Goal: Task Accomplishment & Management: Manage account settings

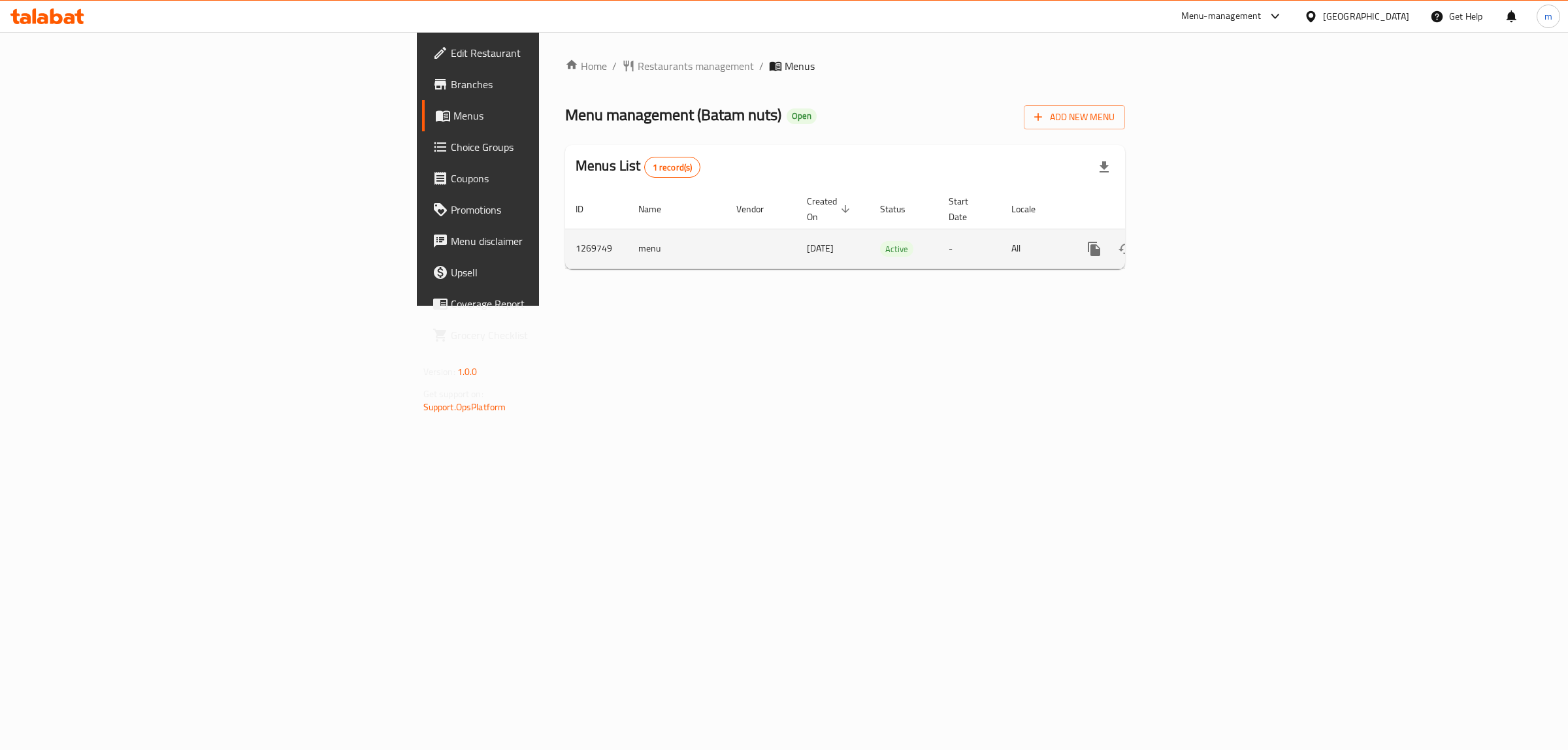
click at [1197, 241] on icon "enhanced table" at bounding box center [1189, 249] width 16 height 16
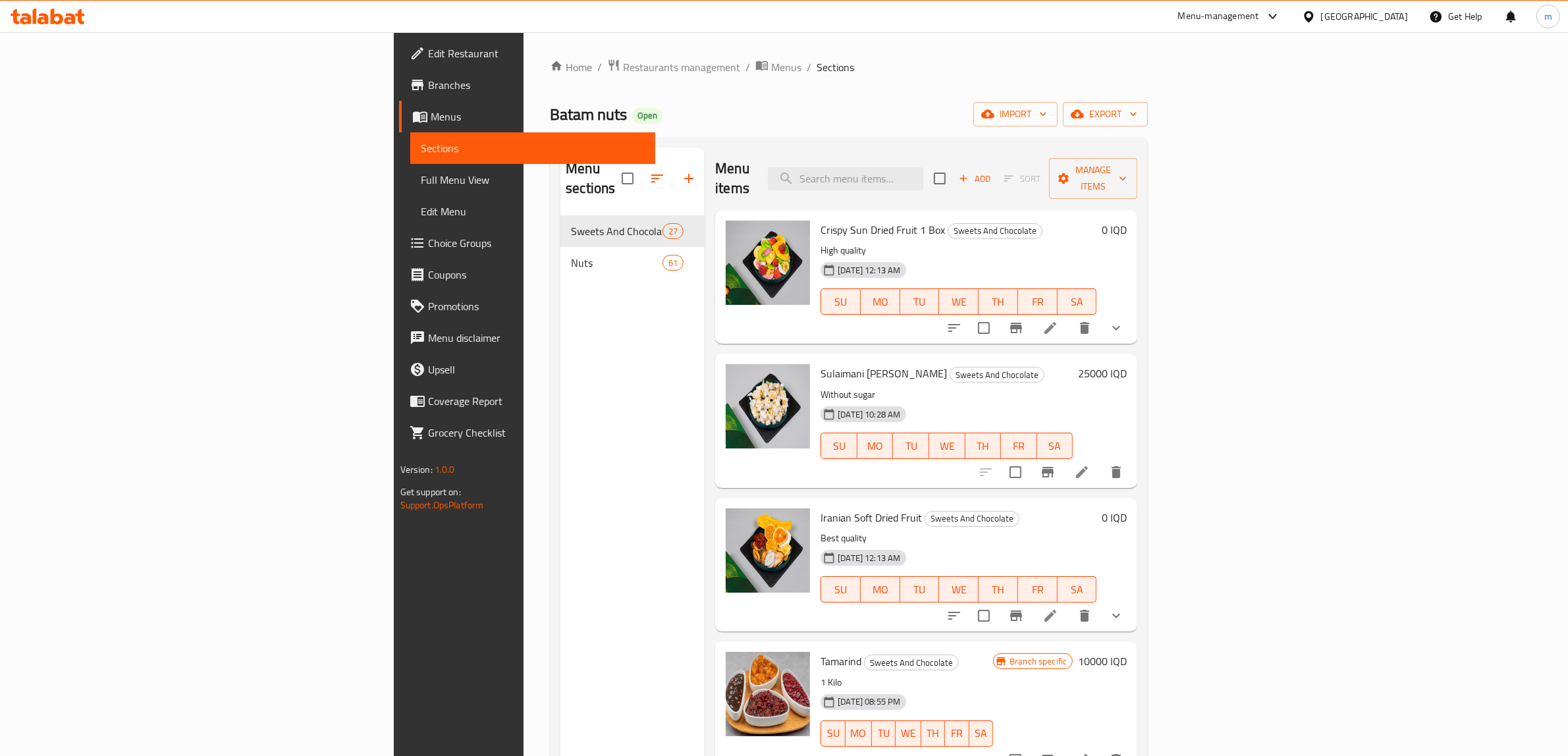
click at [428, 242] on span "Choice Groups" at bounding box center [536, 243] width 217 height 16
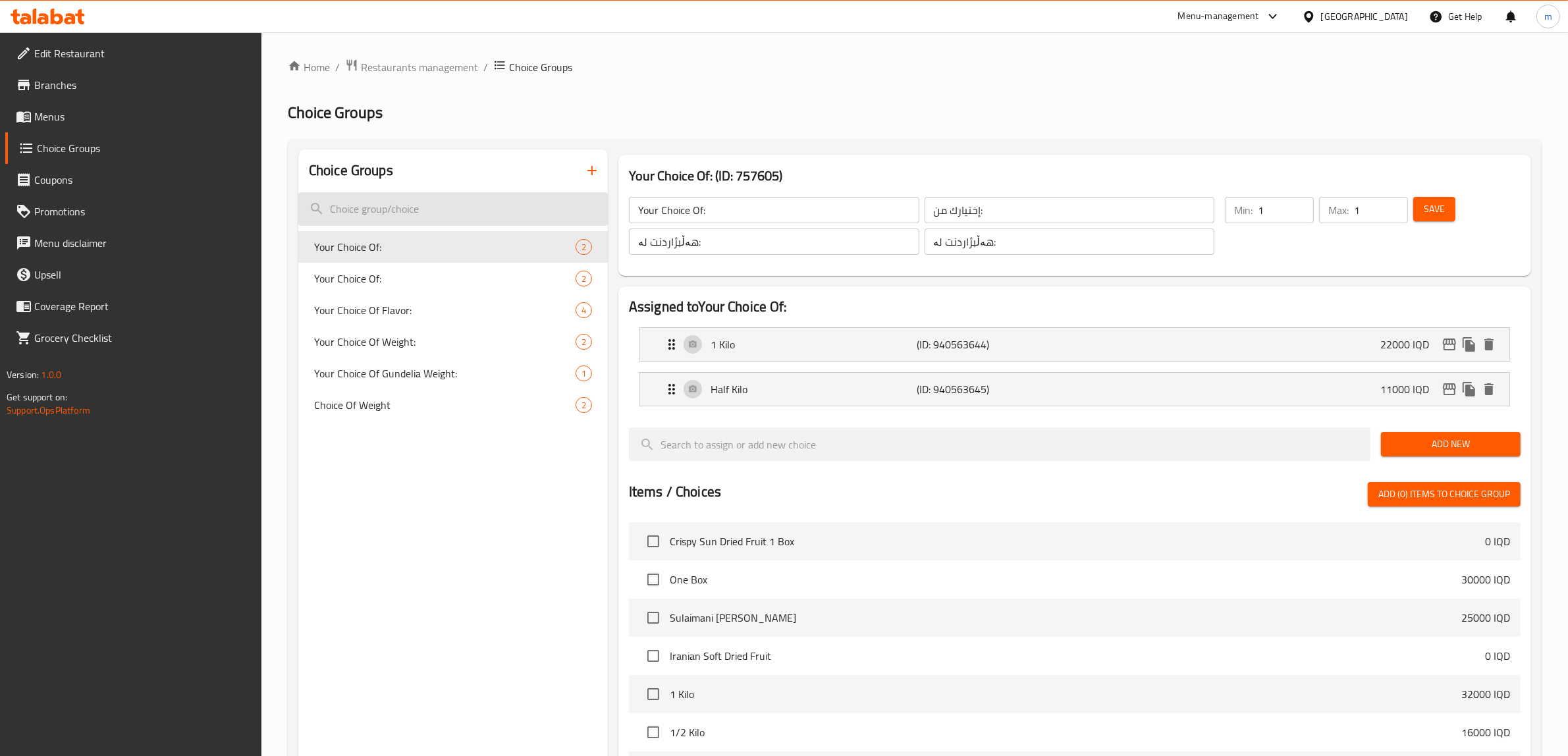
click at [496, 207] on input "search" at bounding box center [453, 209] width 310 height 33
paste input "Choice Of Weight"
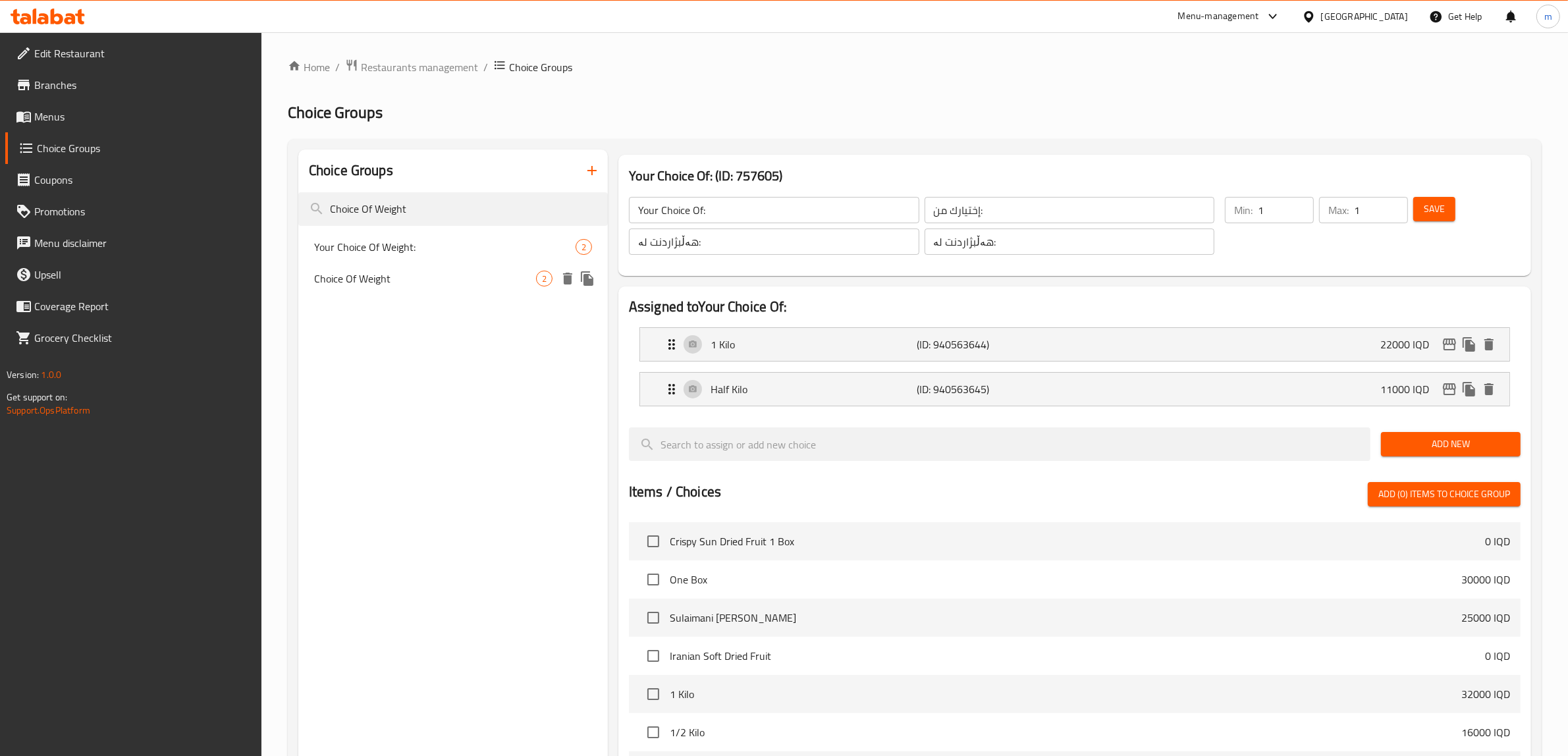
type input "Choice Of Weight"
click at [441, 278] on span "Choice Of Weight" at bounding box center [425, 279] width 222 height 16
type input "Choice Of Weight"
type input "إختيارك من وزن"
type input "کێش"
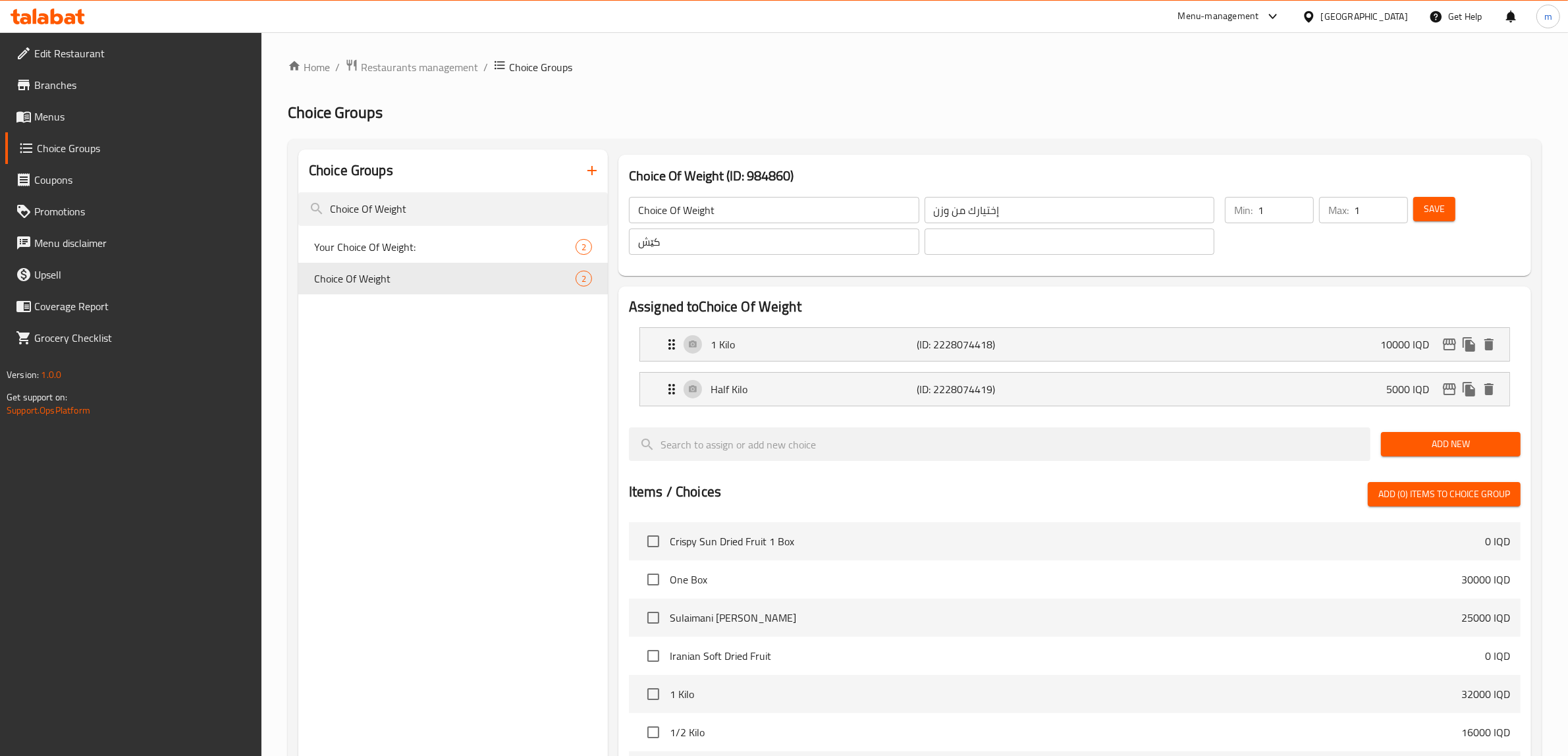
click at [752, 212] on input "Choice Of Weight" at bounding box center [774, 210] width 291 height 26
paste input "Your Choice Of Weight:"
type input "Your Choice Of Weight:"
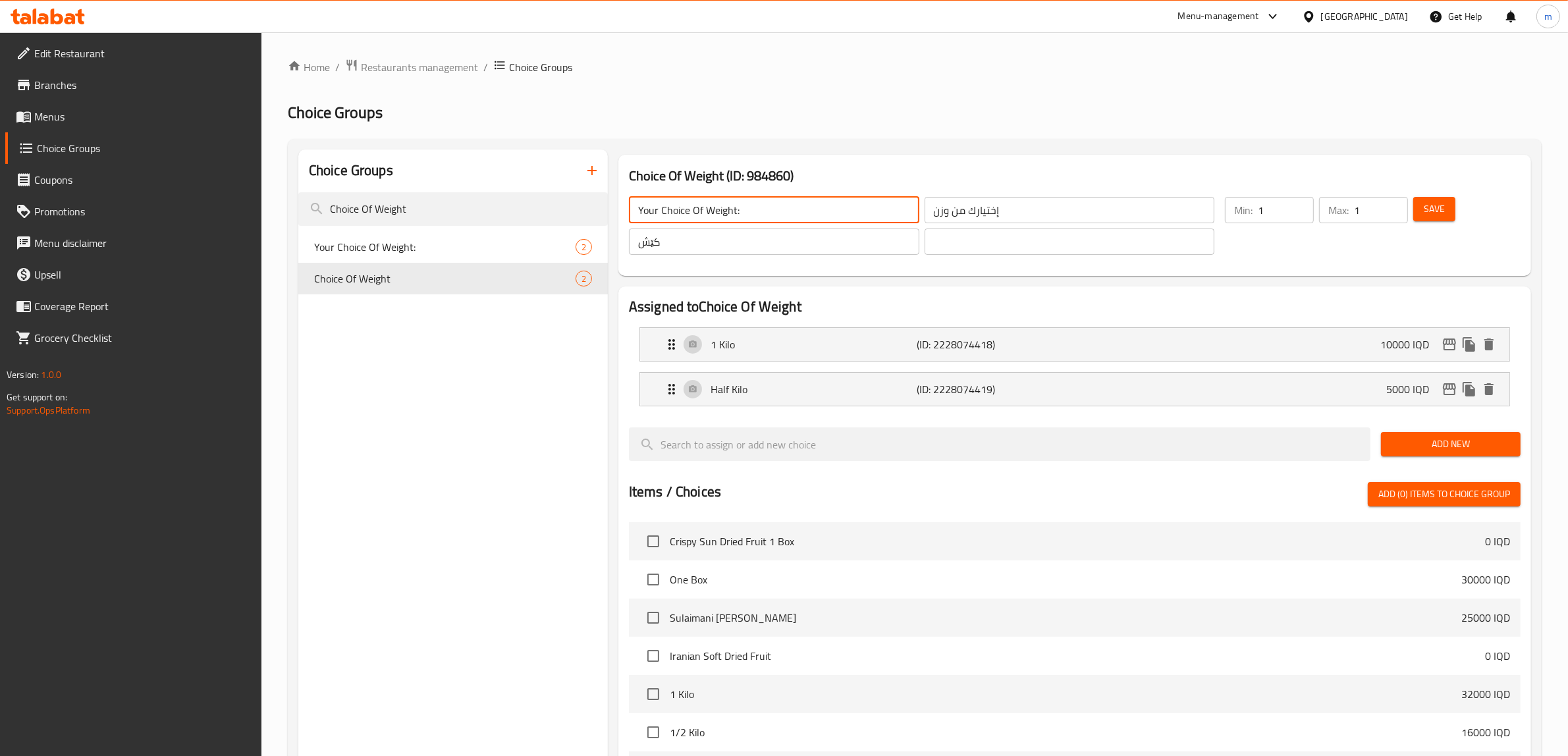
click at [981, 212] on input "إختيارك من وزن" at bounding box center [1069, 210] width 291 height 26
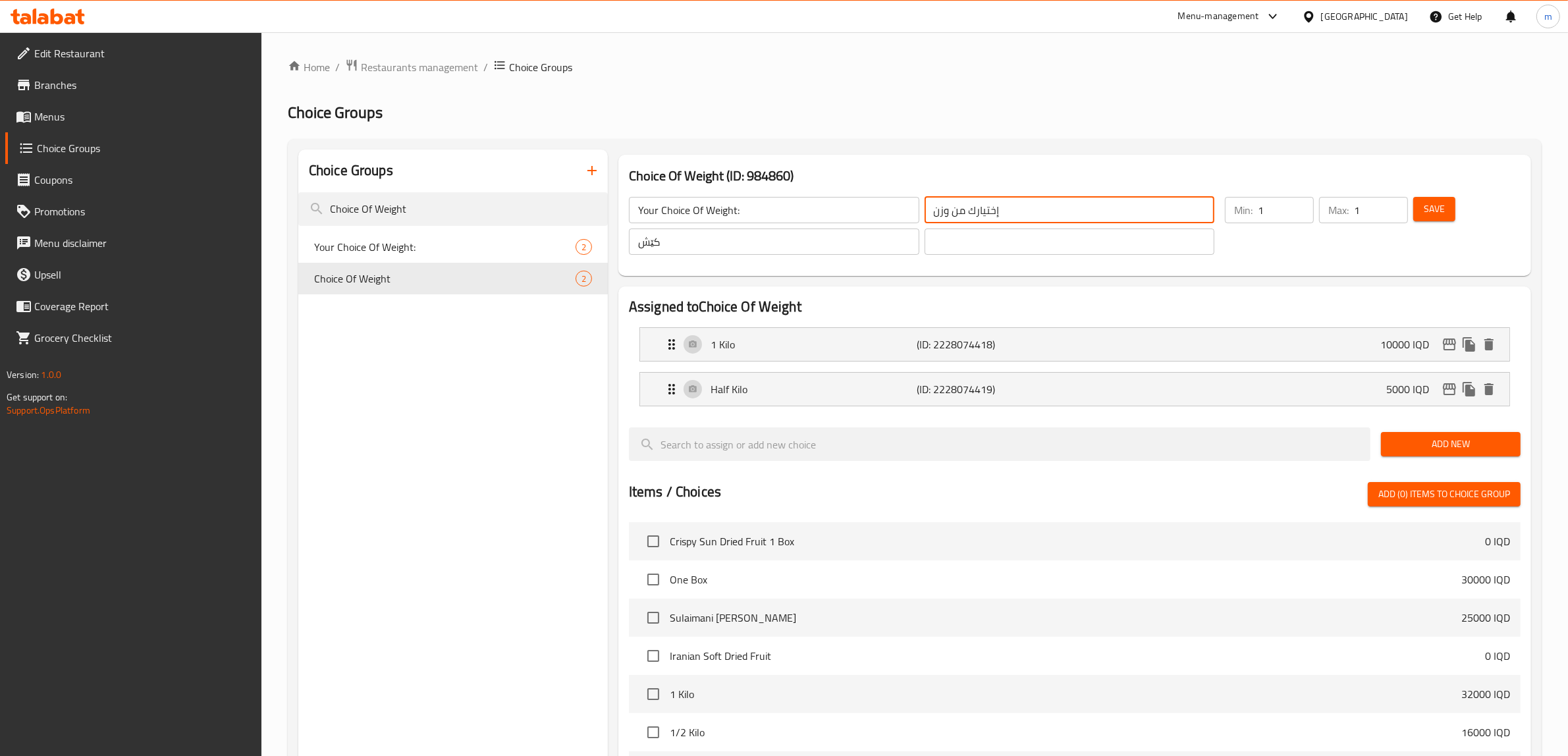
click at [981, 212] on input "إختيارك من وزن" at bounding box center [1069, 210] width 291 height 26
paste input "الوزن:"
type input "إختيارك من الوزن:"
click at [788, 248] on input "کێش" at bounding box center [774, 241] width 291 height 26
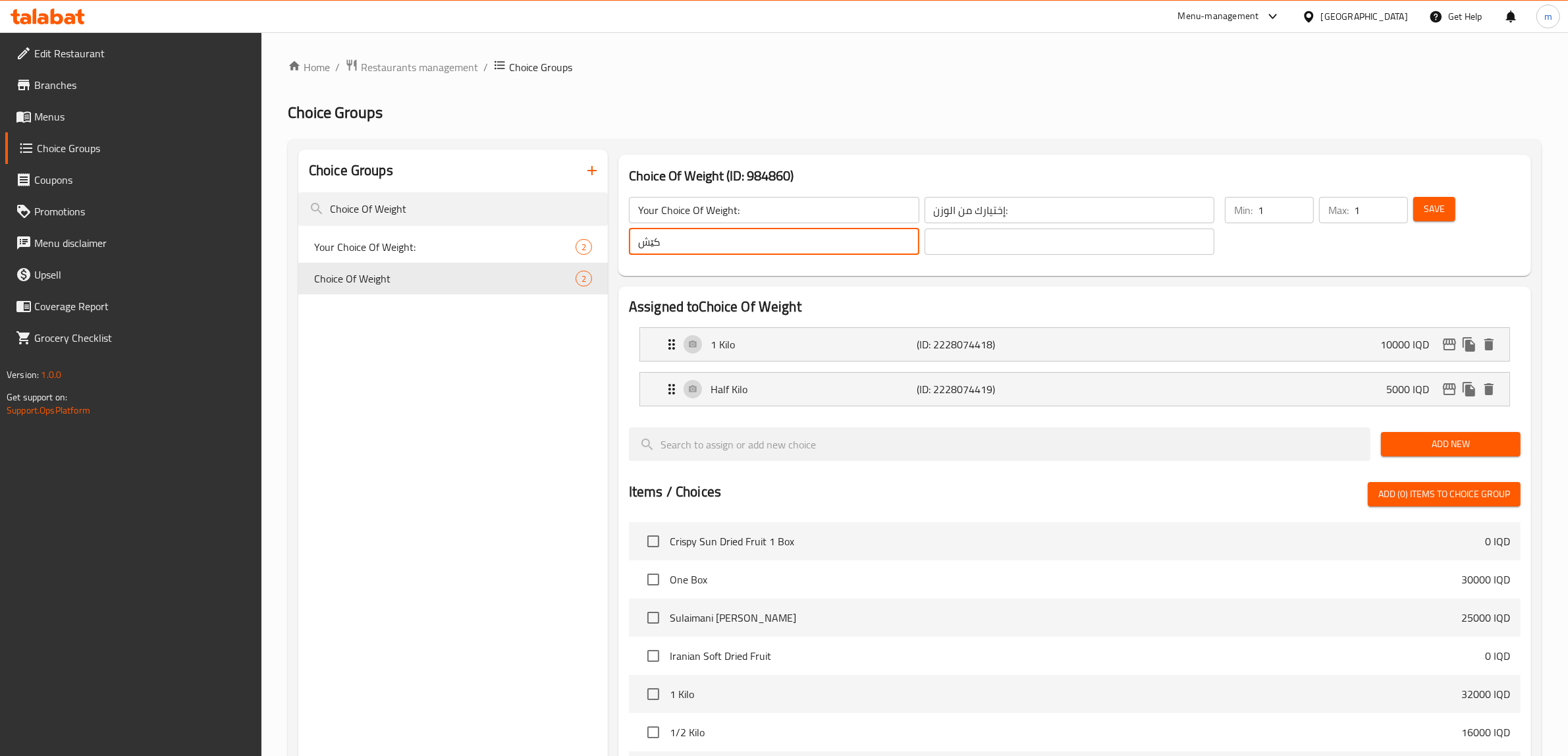
click at [788, 248] on input "کێش" at bounding box center [774, 241] width 291 height 26
paste input "هەڵبژاردنت لە کێش:"
type input "هەڵبژاردنت لە کێش:"
click at [980, 241] on input "text" at bounding box center [1069, 241] width 291 height 26
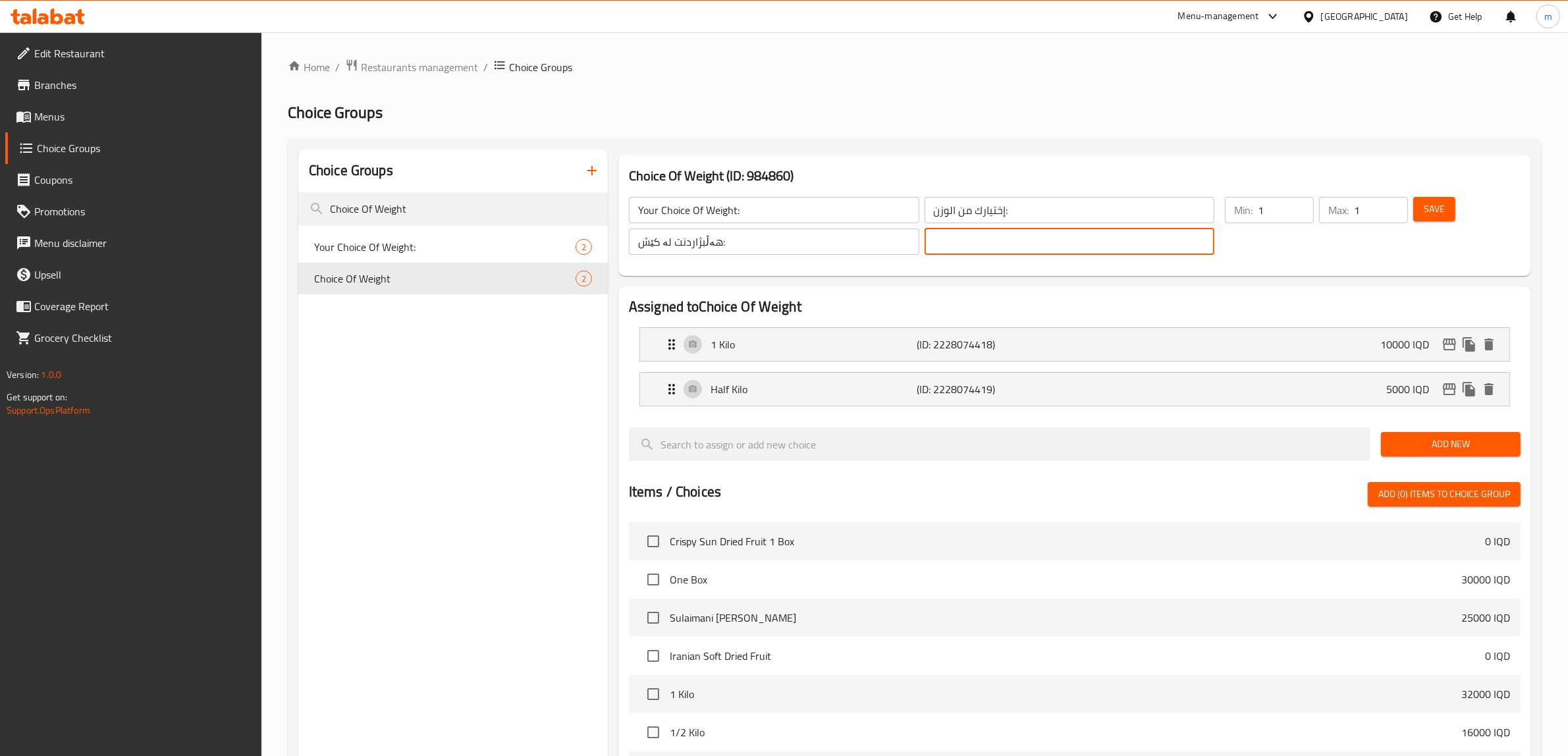
paste input "هەڵبژاردنت لە کێش:"
type input "هەڵبژاردنت لە کێش:"
click at [1434, 212] on span "Save" at bounding box center [1434, 209] width 21 height 16
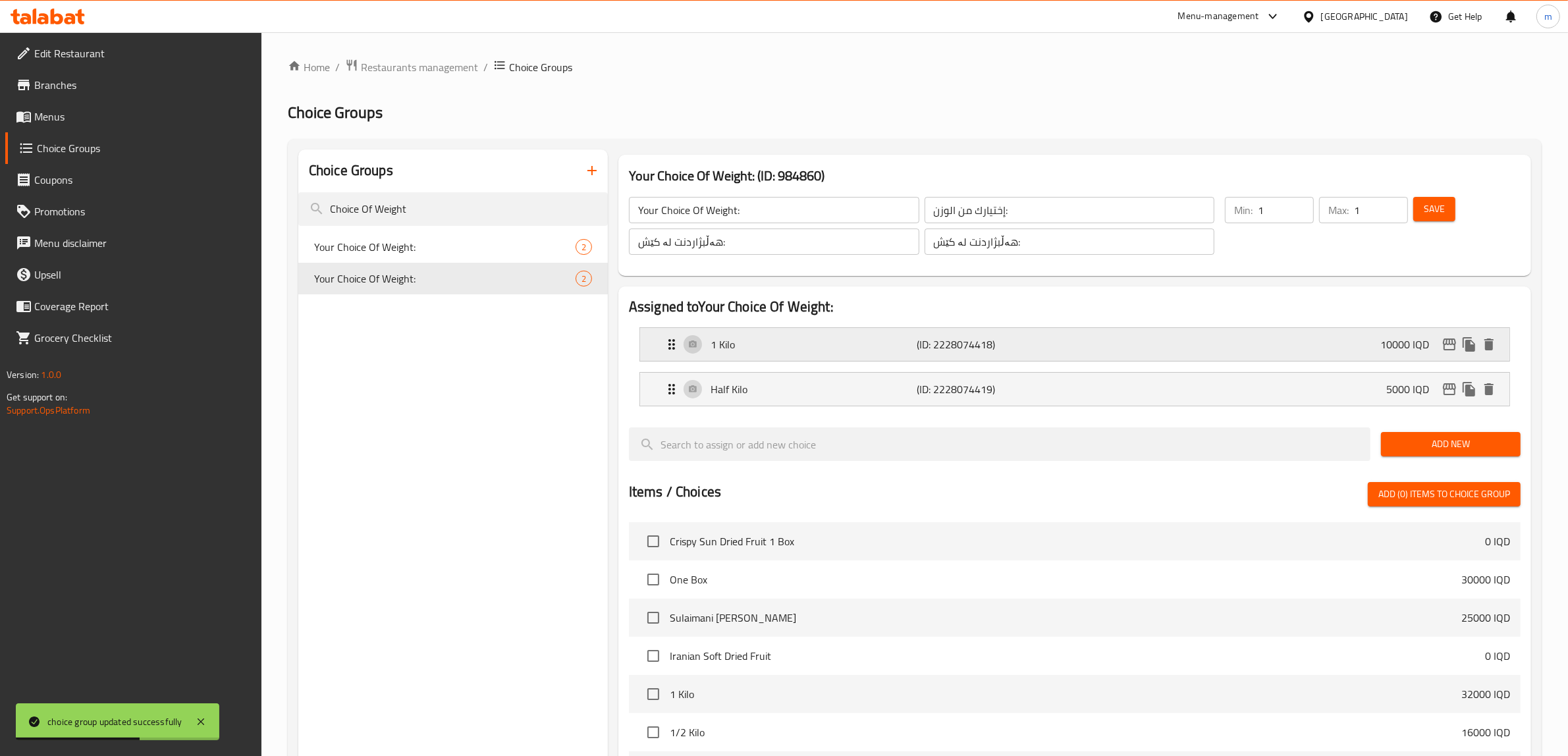
click at [935, 347] on p "(ID: 2228074418)" at bounding box center [986, 345] width 138 height 16
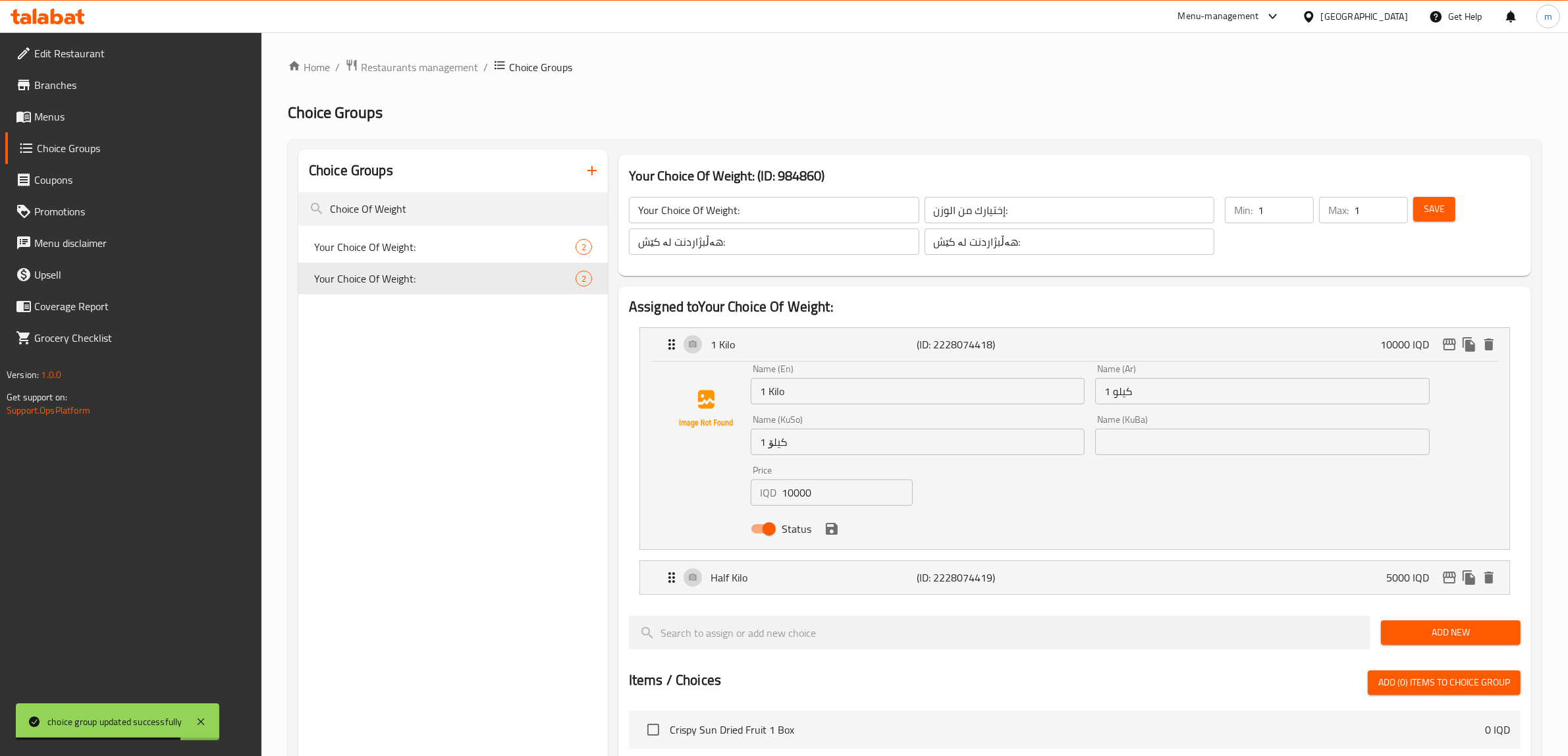
click at [863, 448] on input "1 کیلۆ" at bounding box center [917, 441] width 334 height 26
click at [1161, 436] on input "text" at bounding box center [1262, 441] width 334 height 26
paste input "1 کیلۆ"
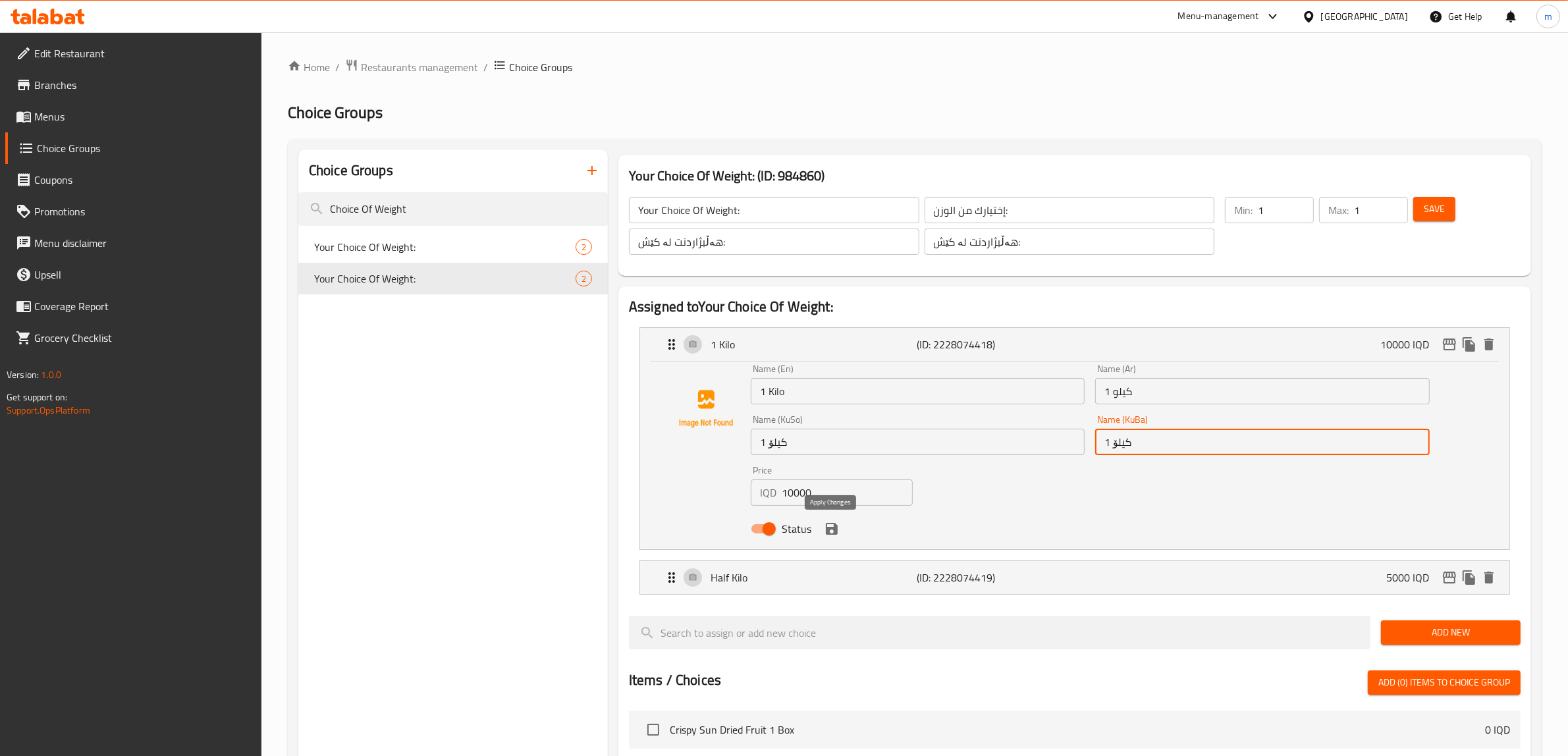
click at [826, 532] on icon "save" at bounding box center [832, 528] width 12 height 12
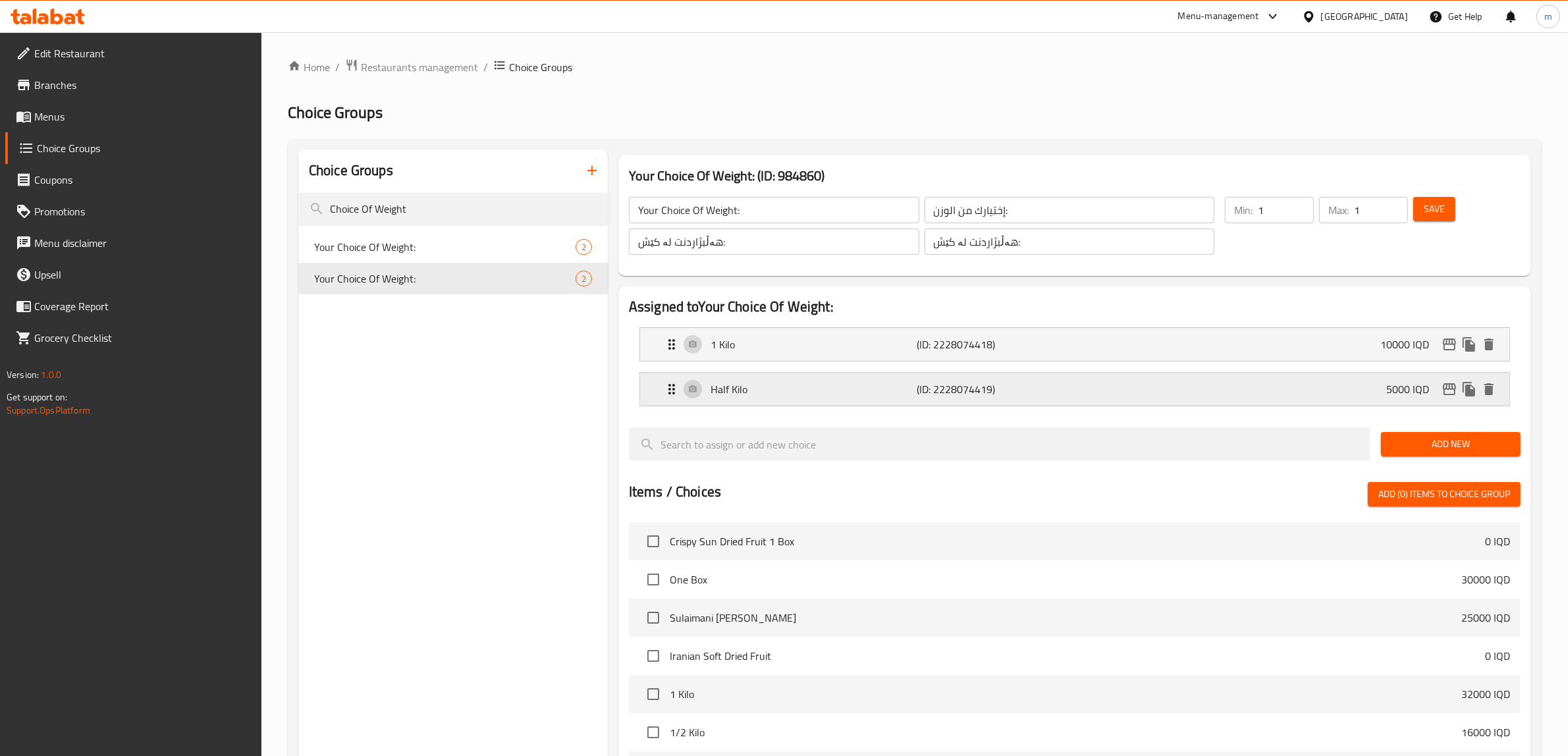
type input "1 کیلۆ"
click at [767, 400] on div "Half Kilo (ID: 2228074419) 5000 IQD" at bounding box center [1079, 389] width 830 height 33
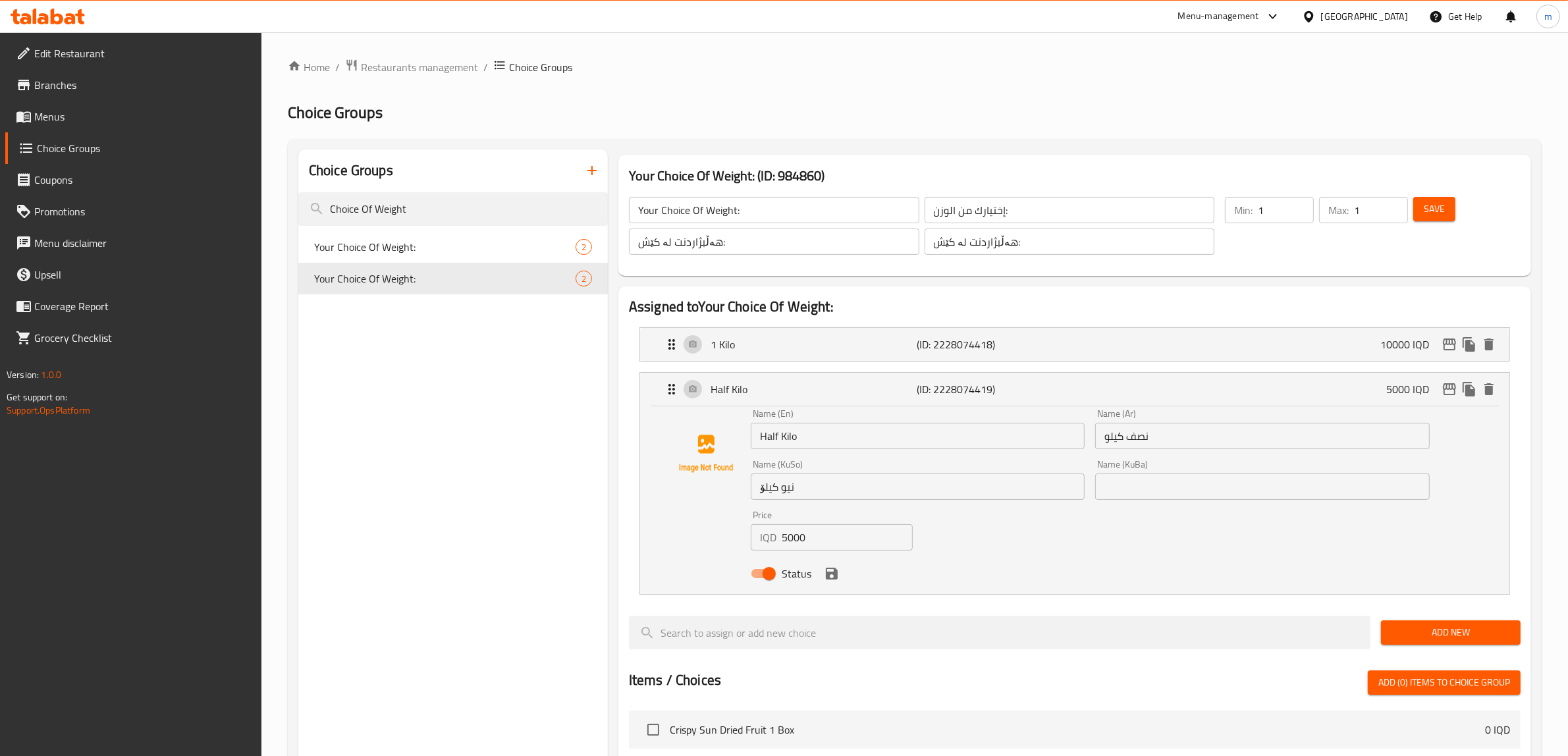
click at [808, 436] on input "Half Kilo" at bounding box center [917, 436] width 334 height 26
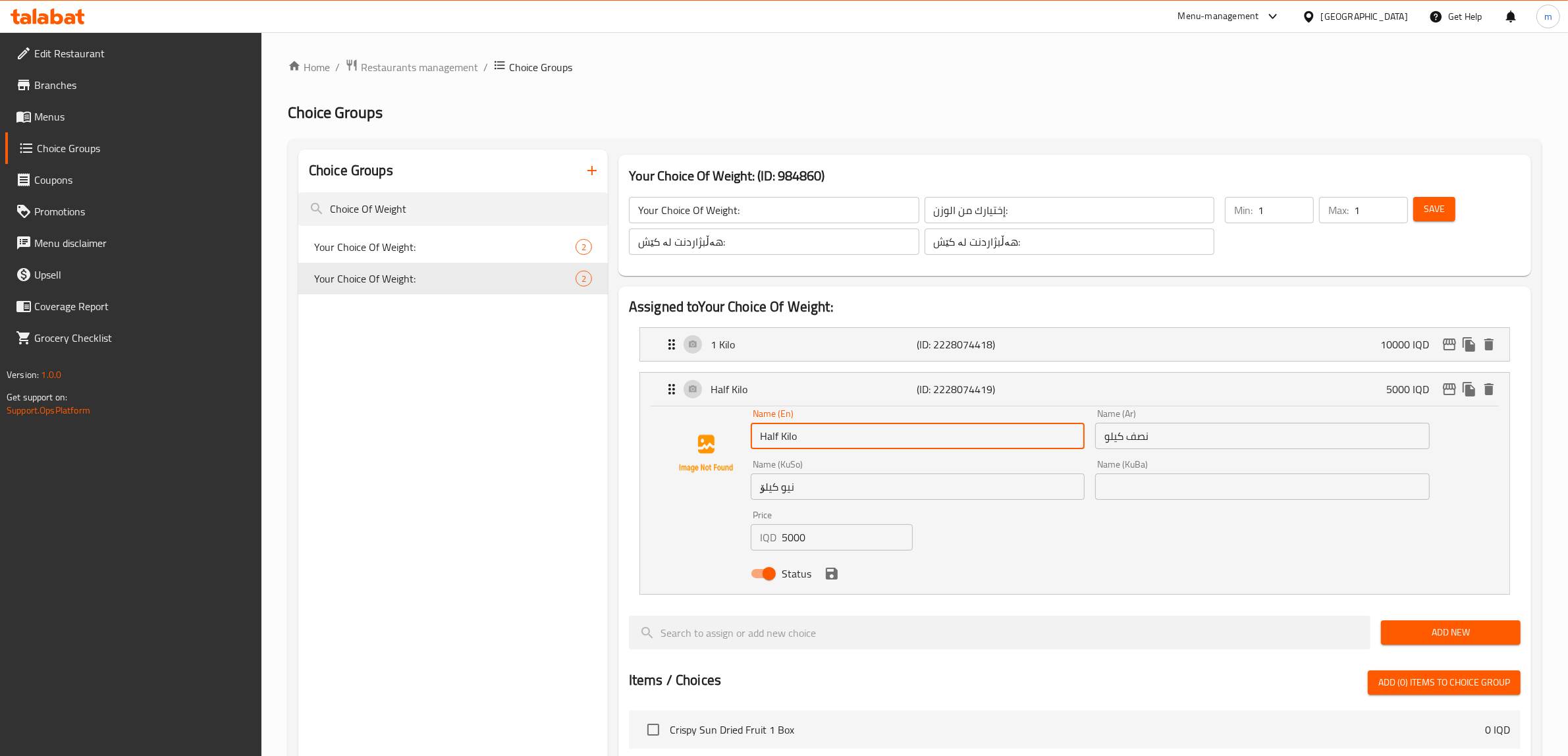
click at [808, 436] on input "Half Kilo" at bounding box center [917, 436] width 334 height 26
paste input "1/2"
click at [782, 433] on input "1/2 Kilo" at bounding box center [917, 436] width 334 height 26
type input "1/2 Kilo"
click at [1184, 436] on input "نصف كيلو" at bounding box center [1262, 436] width 334 height 26
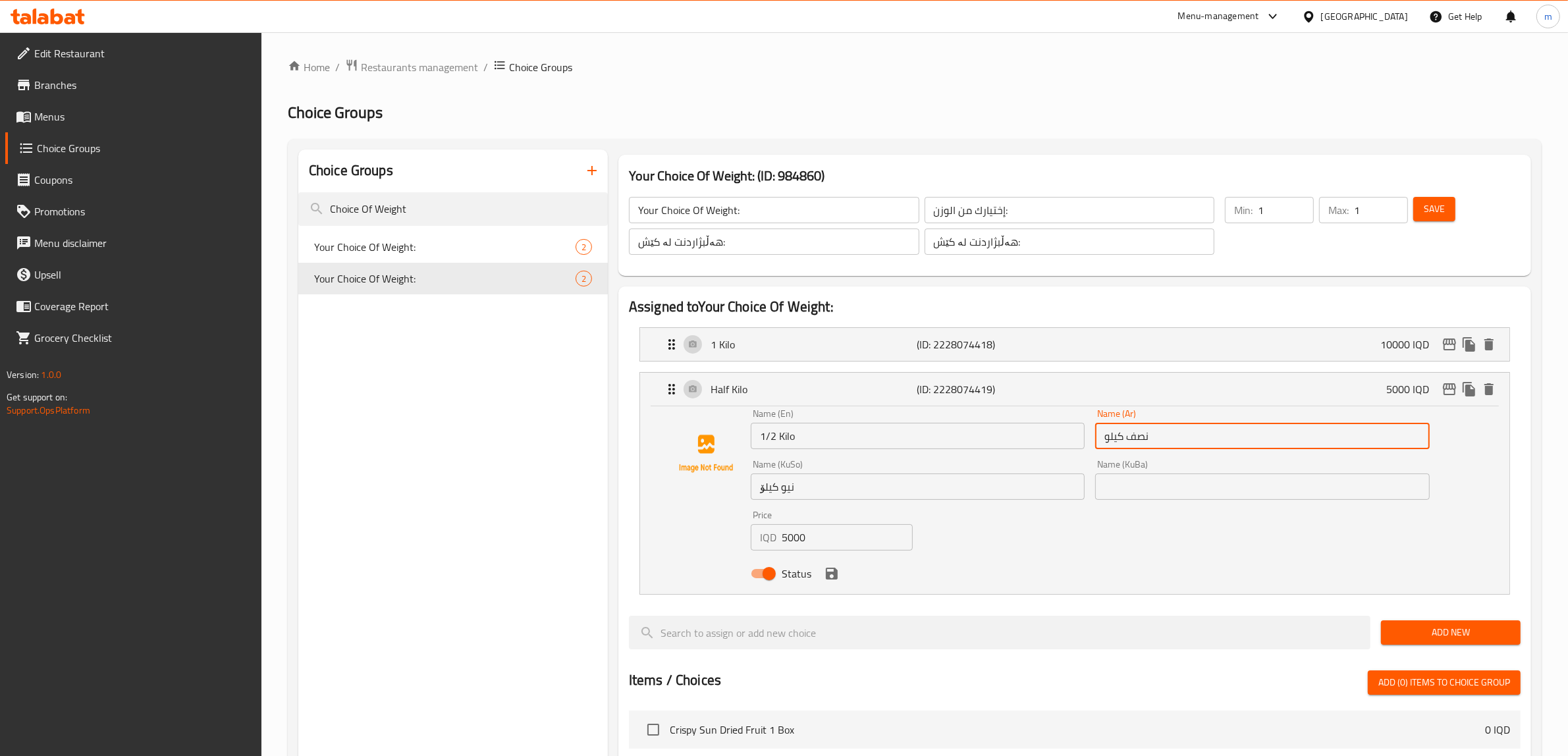
click at [1184, 436] on input "نصف كيلو" at bounding box center [1262, 436] width 334 height 26
paste input "1/2"
type input "1/2 كيلو"
click at [956, 482] on input "نیو کیلۆ" at bounding box center [917, 486] width 334 height 26
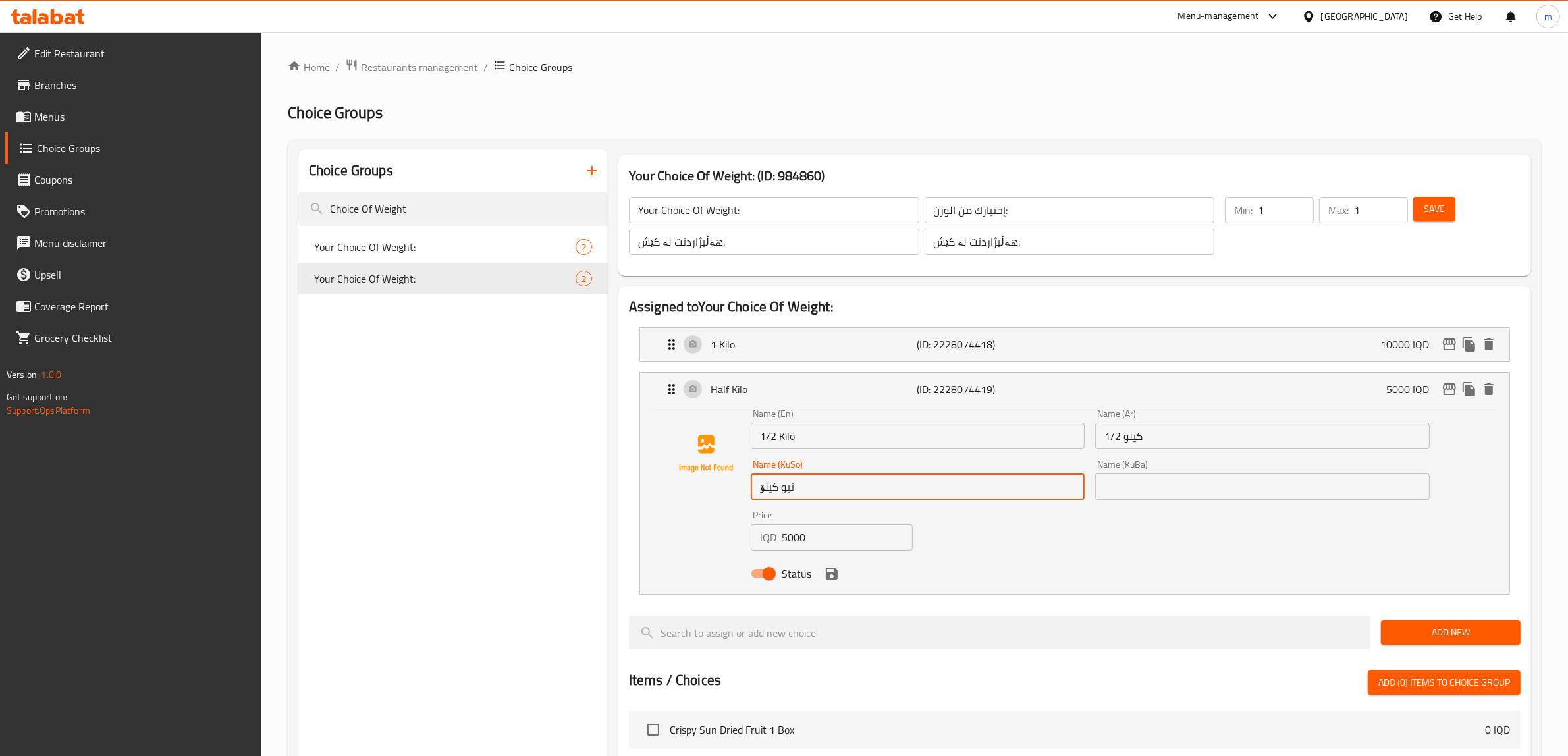
click at [943, 487] on input "نیو کیلۆ" at bounding box center [917, 486] width 334 height 26
paste input "1/2"
type input "1/2 کیلۆ"
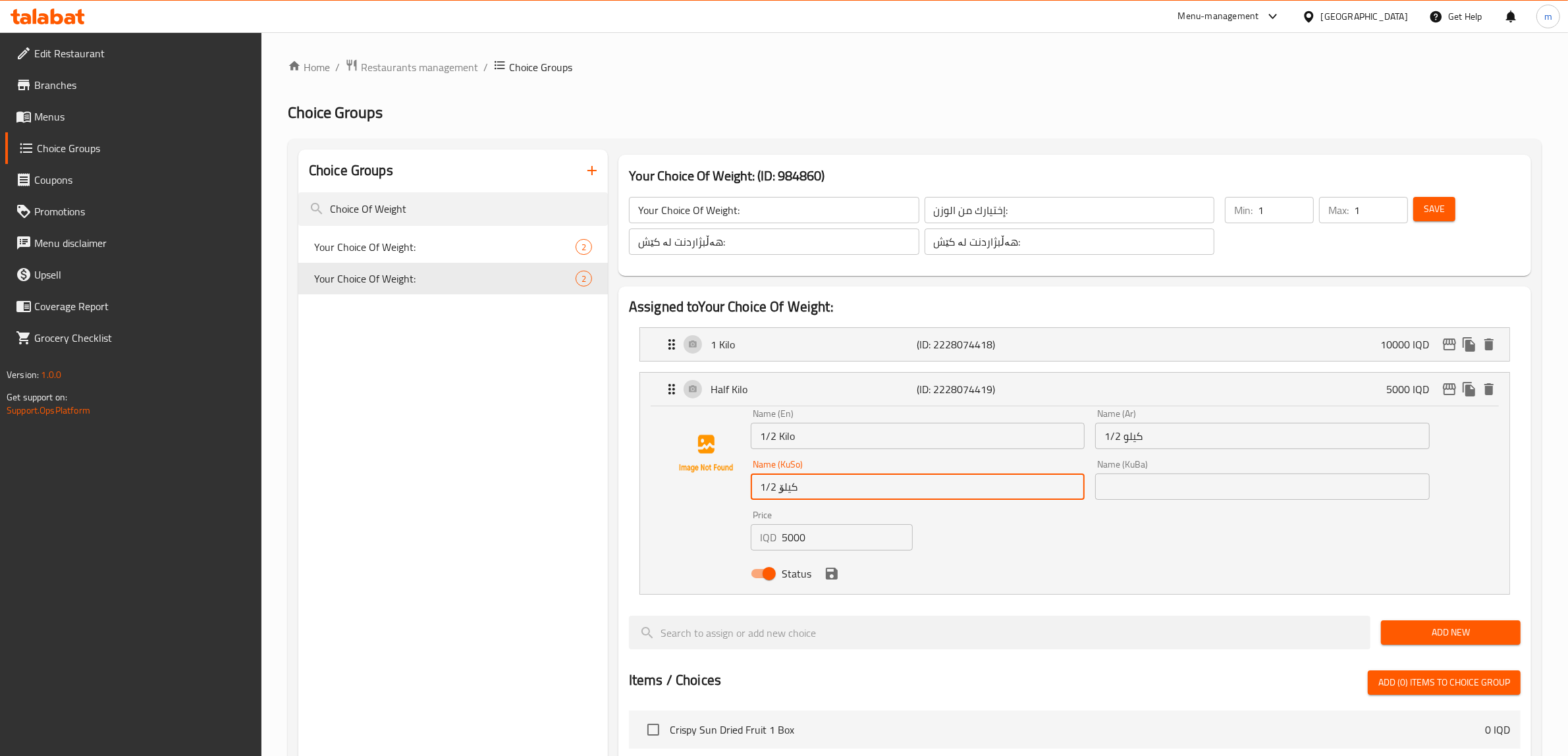
click at [1219, 482] on input "text" at bounding box center [1262, 486] width 334 height 26
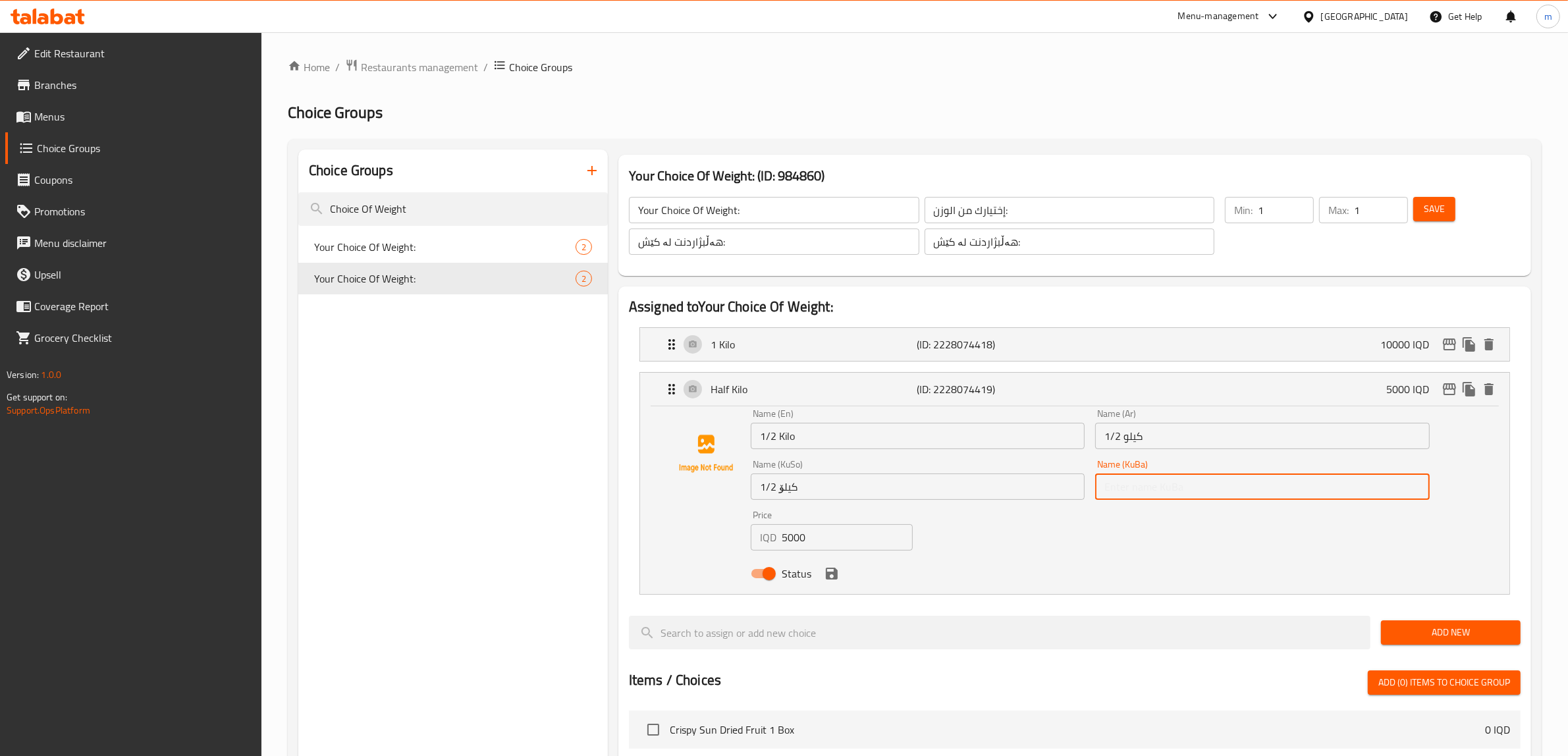
paste input "1/2 کیلۆ"
click at [827, 578] on icon "save" at bounding box center [832, 573] width 12 height 12
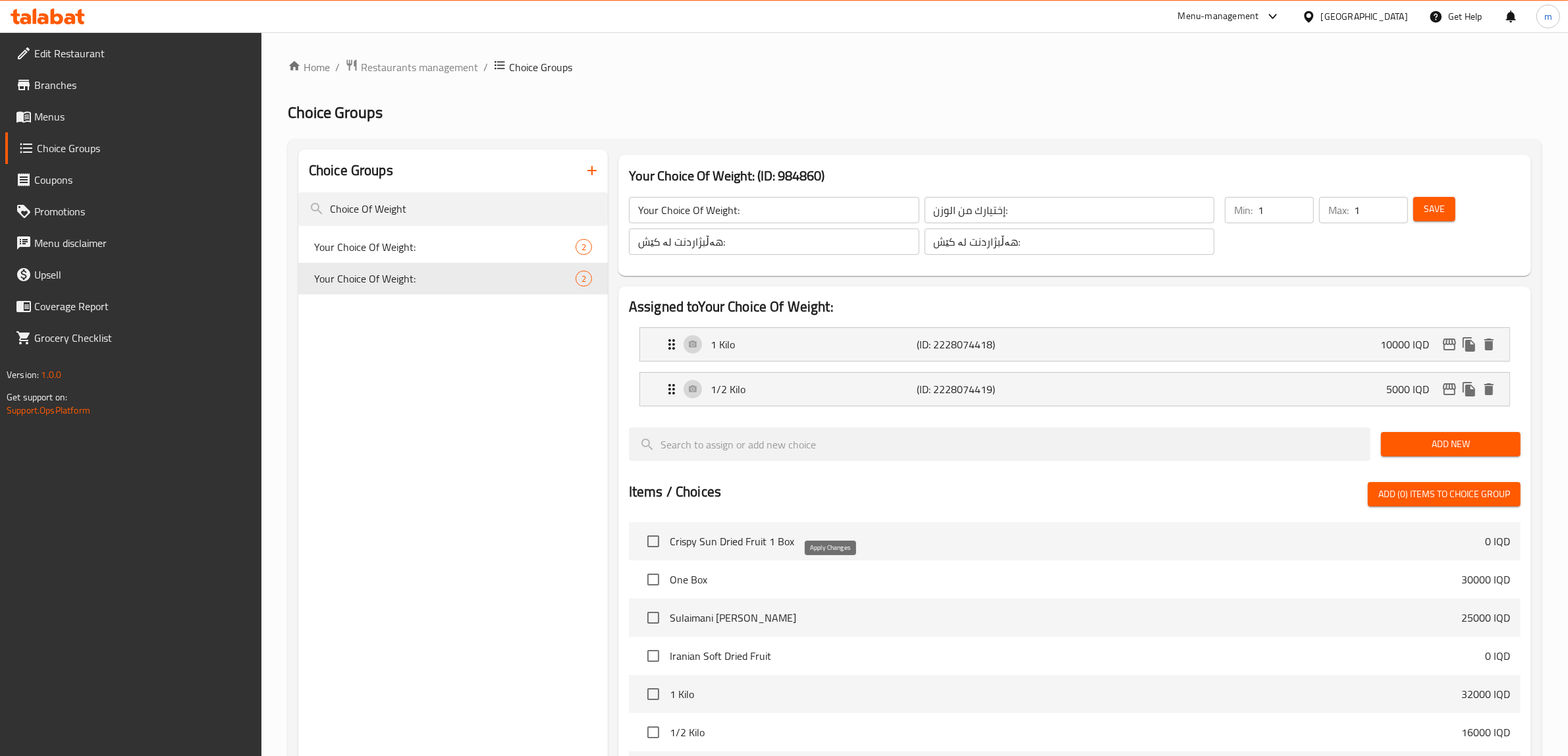
type input "1/2 کیلۆ"
click at [820, 344] on p "1 Kilo" at bounding box center [814, 345] width 207 height 16
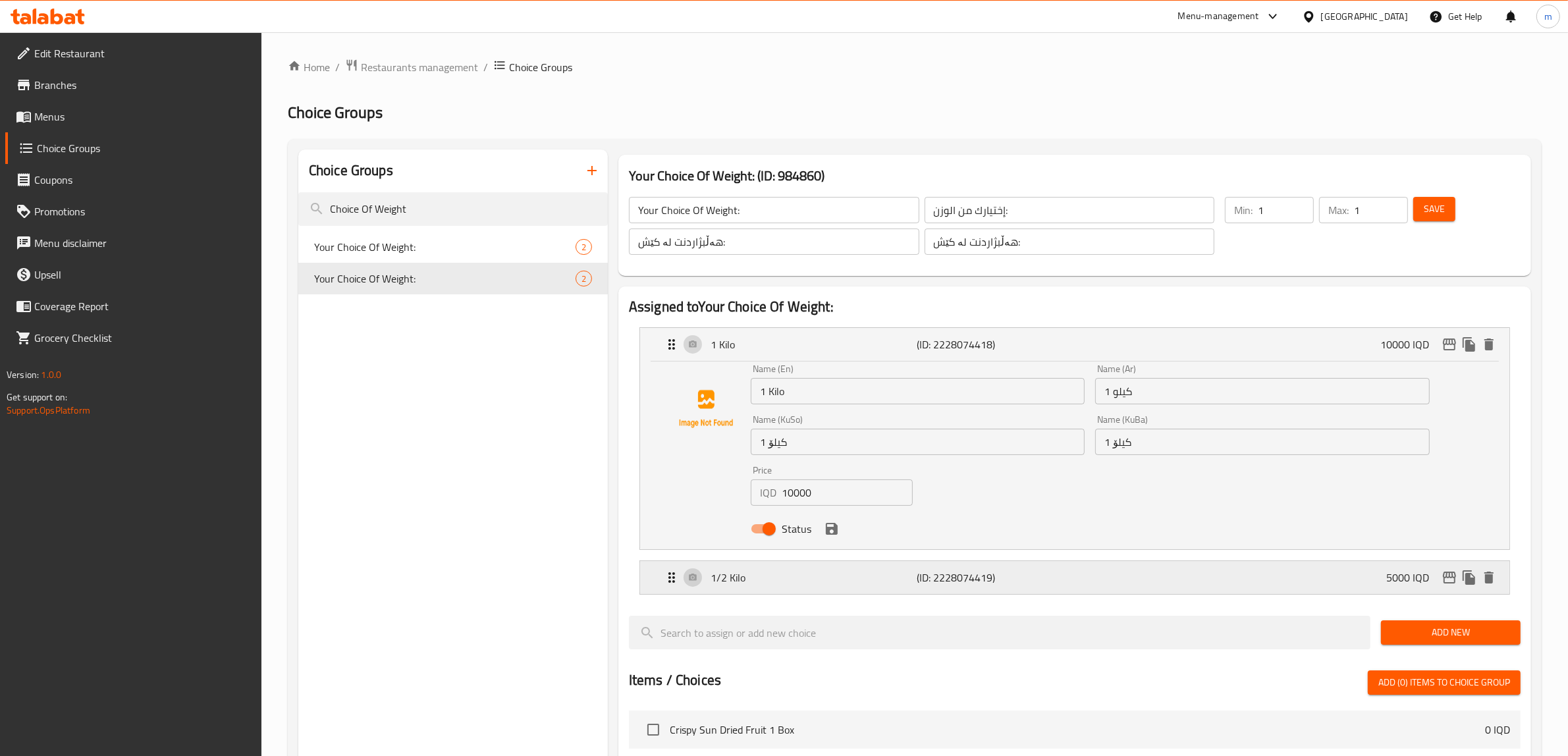
click at [847, 583] on p "1/2 Kilo" at bounding box center [814, 578] width 207 height 16
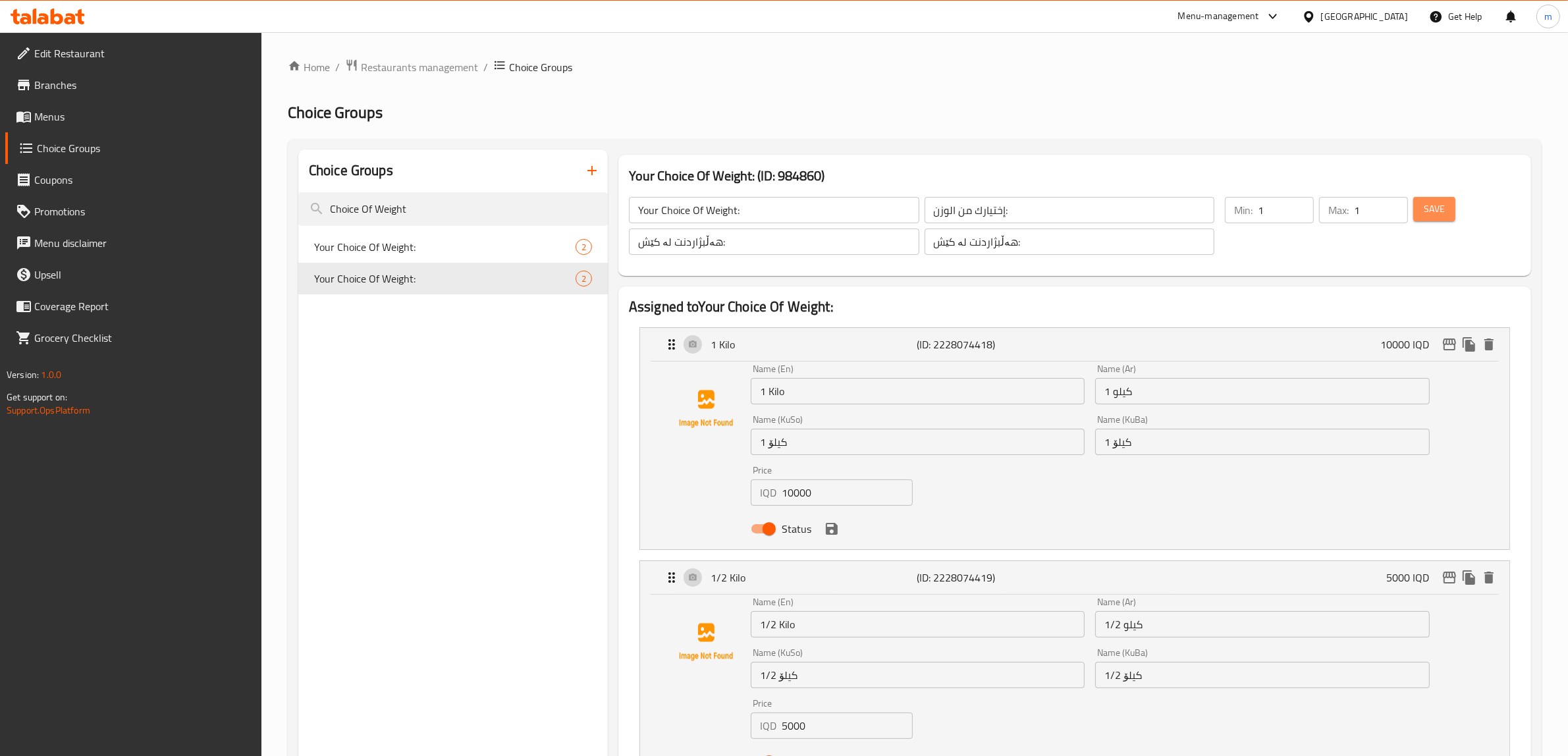
click at [1447, 202] on button "Save" at bounding box center [1434, 209] width 42 height 24
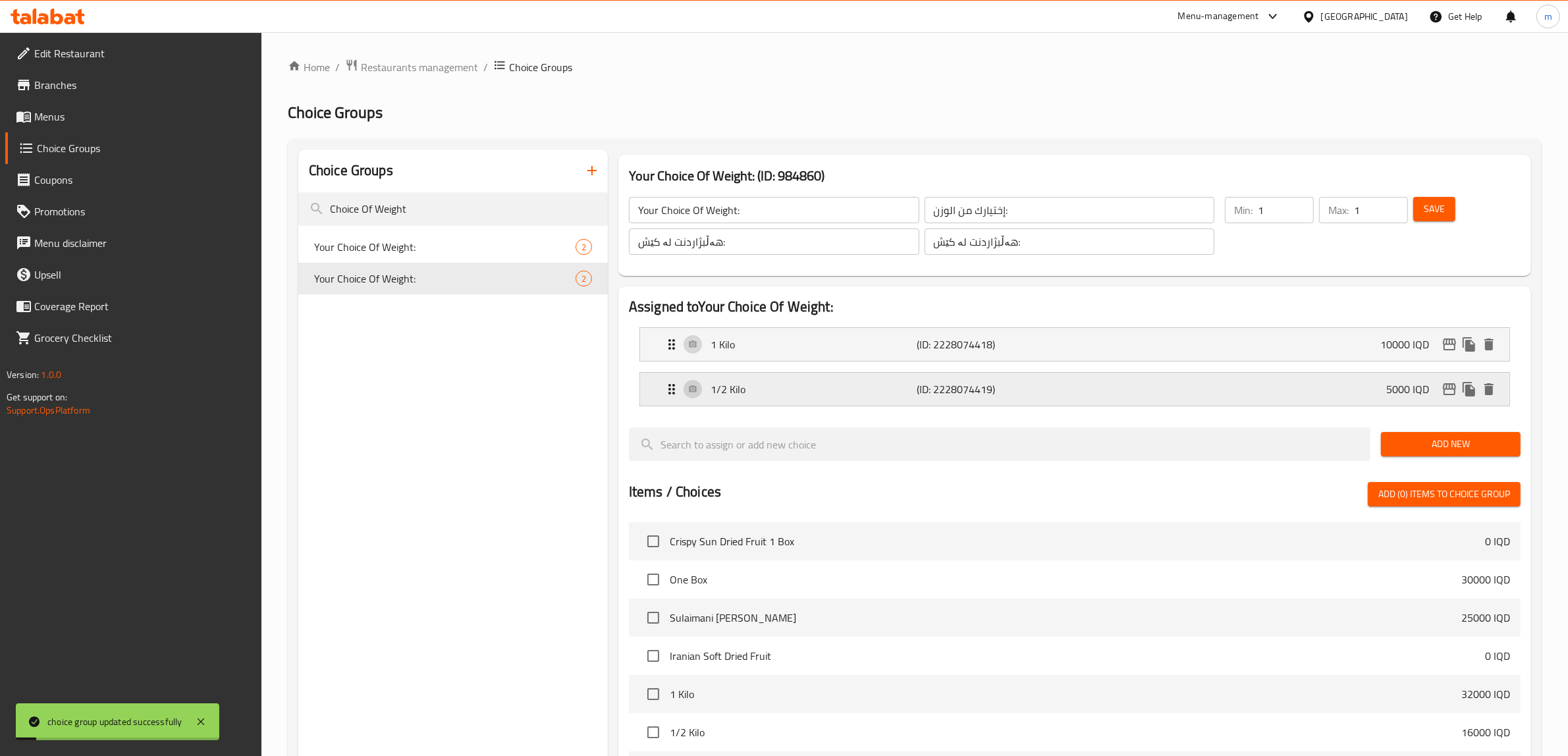
click at [834, 393] on p "1/2 Kilo" at bounding box center [814, 390] width 207 height 16
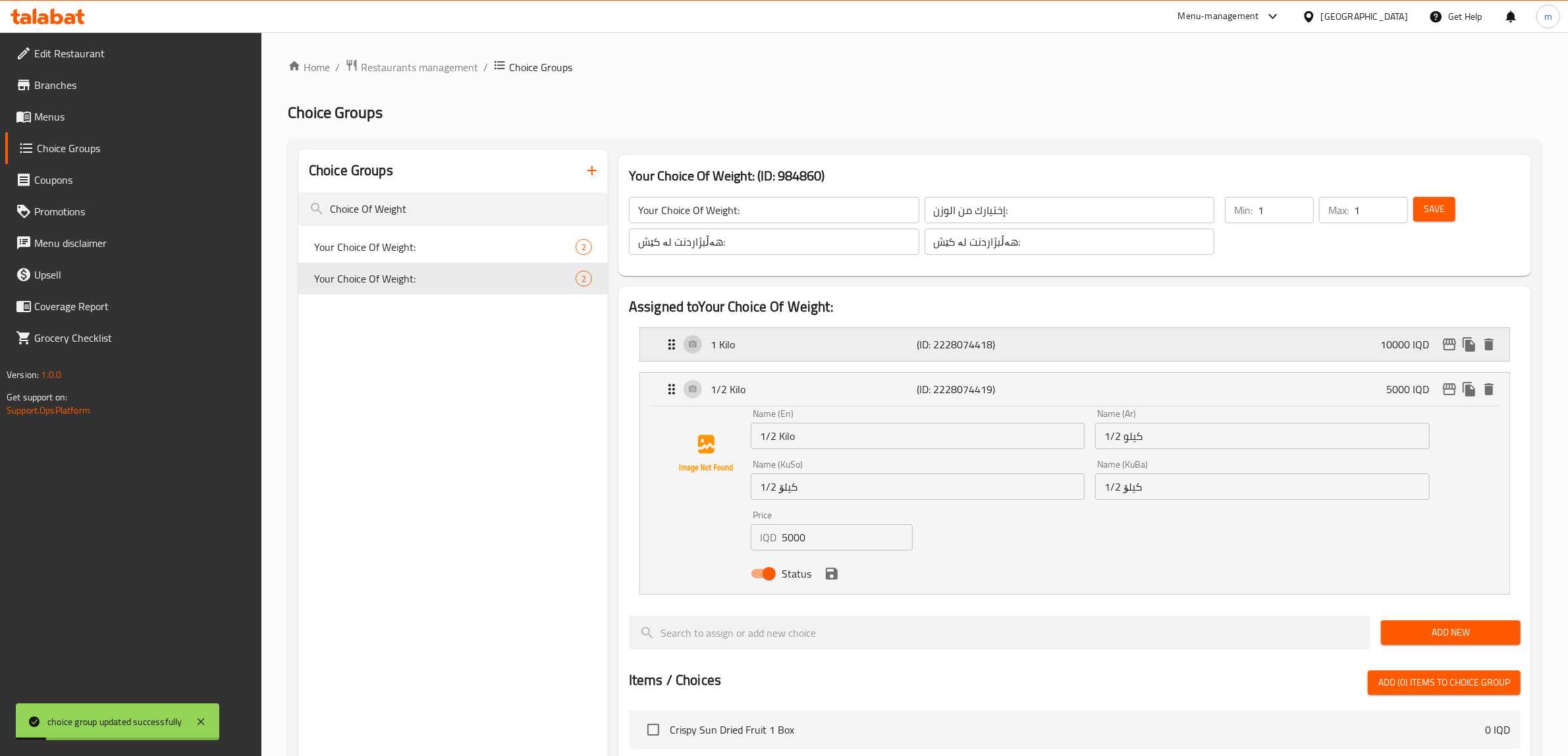
click at [840, 357] on div "1 Kilo (ID: 2228074418) 10000 IQD" at bounding box center [1079, 344] width 830 height 33
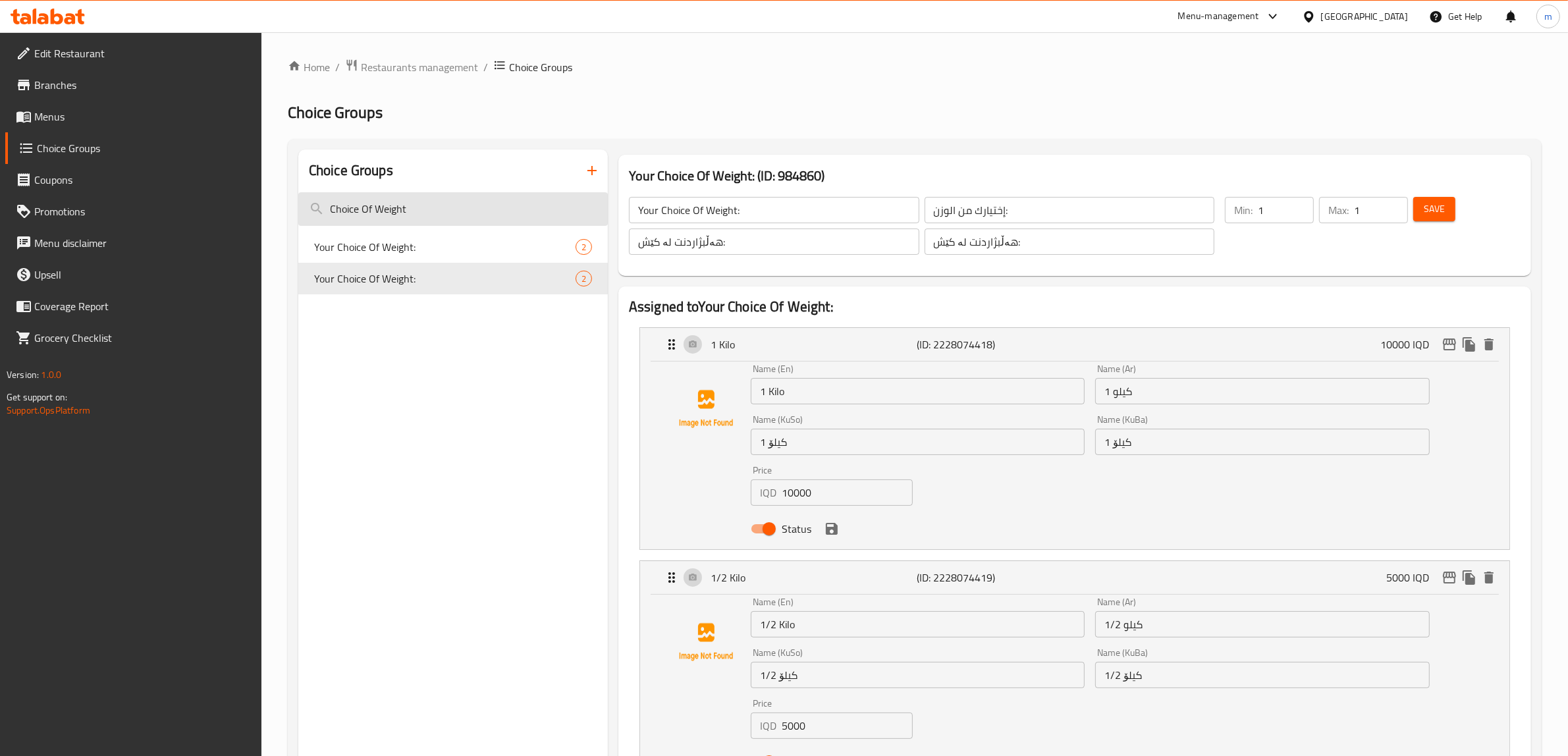
click at [463, 208] on input "Choice Of Weight" at bounding box center [453, 209] width 310 height 33
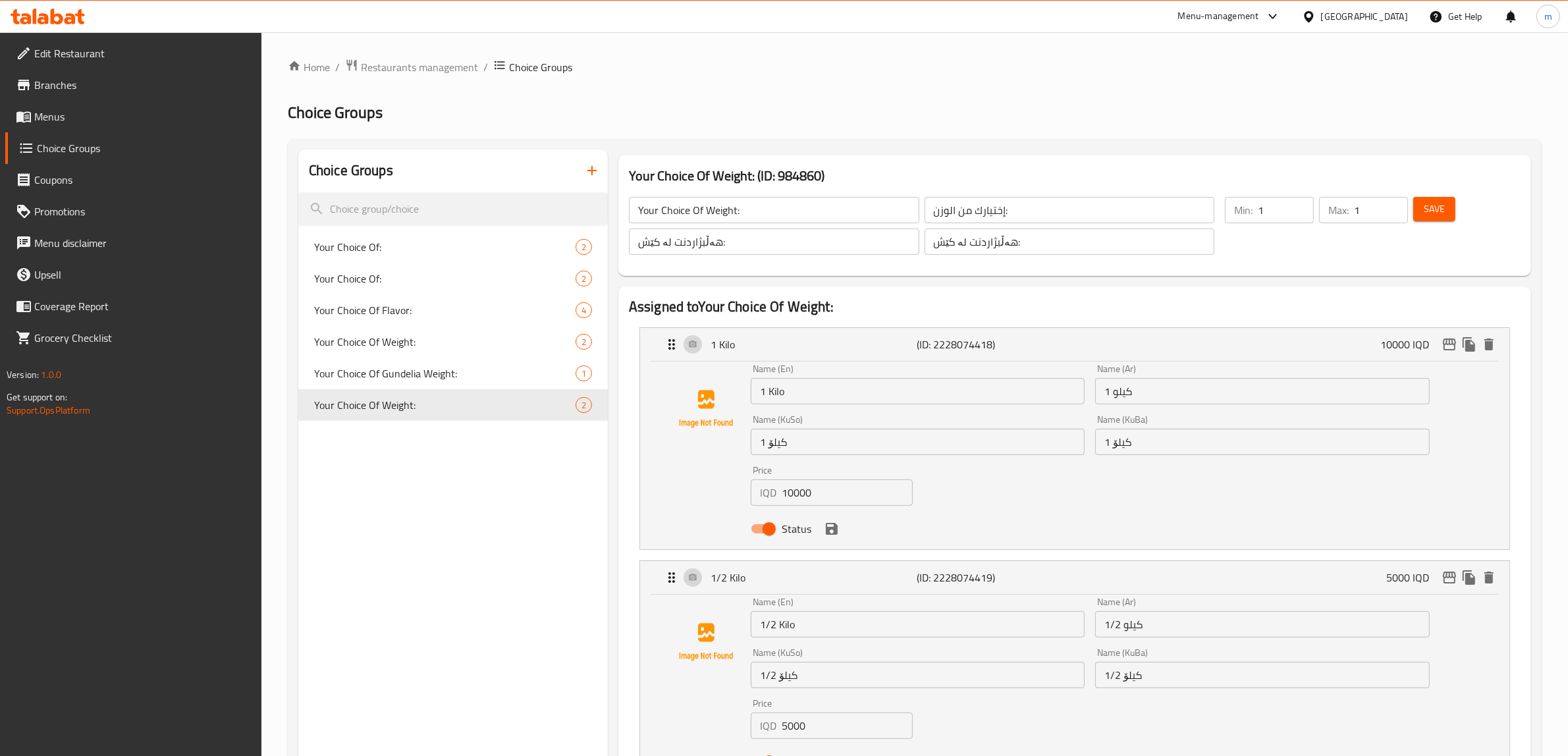
click at [406, 409] on span "Your Choice Of Weight:" at bounding box center [425, 405] width 222 height 16
click at [407, 374] on span "Your Choice Of Gundelia Weight:" at bounding box center [425, 374] width 222 height 16
type input "Your Choice Of Gundelia Weight:"
type input "إختيارك من الوزن سي سي:"
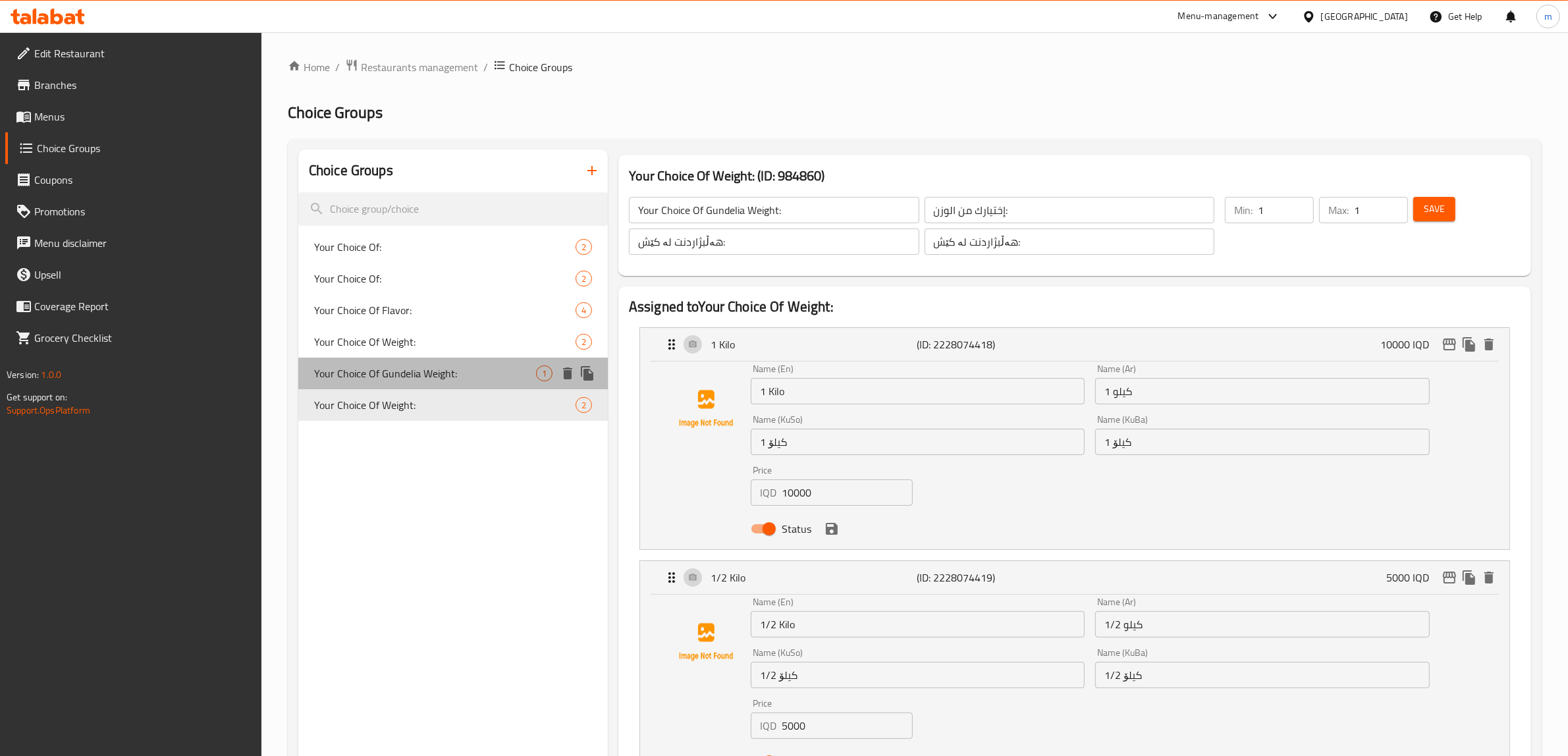
type input "هەڵبژاردنت لە کێشی سی سی:"
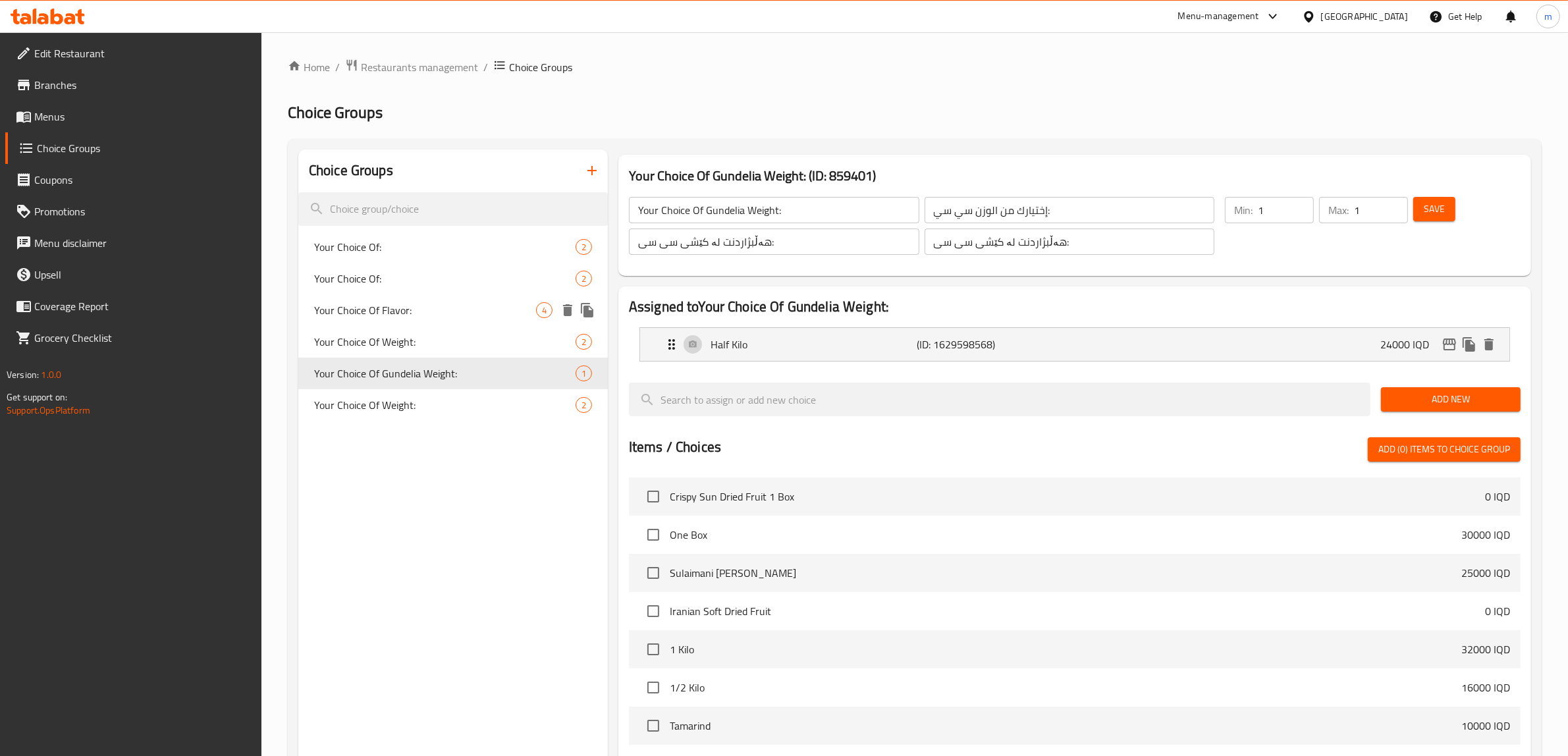
click at [404, 320] on div "Your Choice Of Flavor: 4" at bounding box center [453, 310] width 310 height 32
type input "Your Choice Of Flavor:"
type input "إختيارك من النكهة:"
type input "هەڵبژاردنت لە تام:"
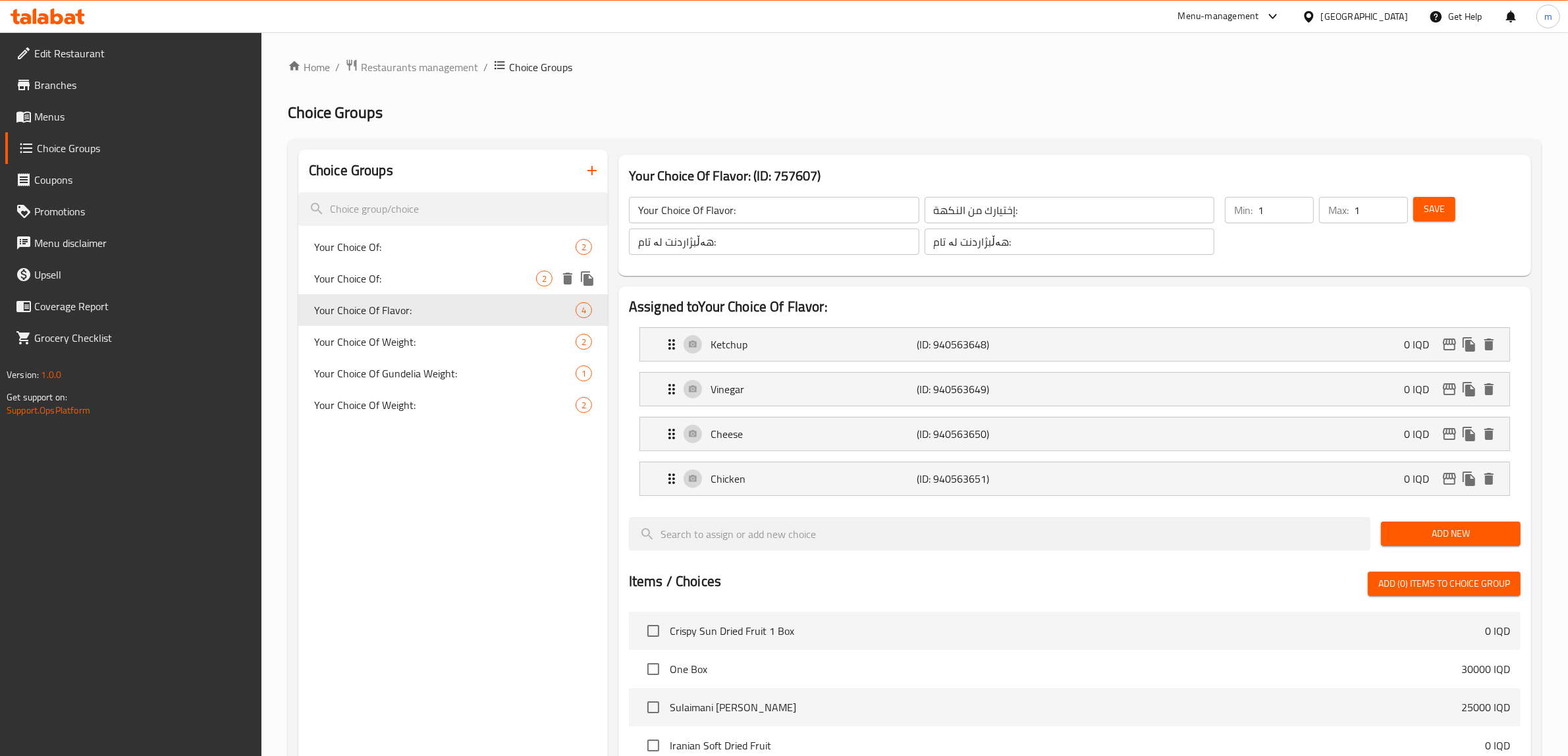
click at [405, 284] on span "Your Choice Of:" at bounding box center [425, 279] width 222 height 16
type input "Your Choice Of:"
type input "إختيارك من:"
type input "هەڵبژاردنت لە:"
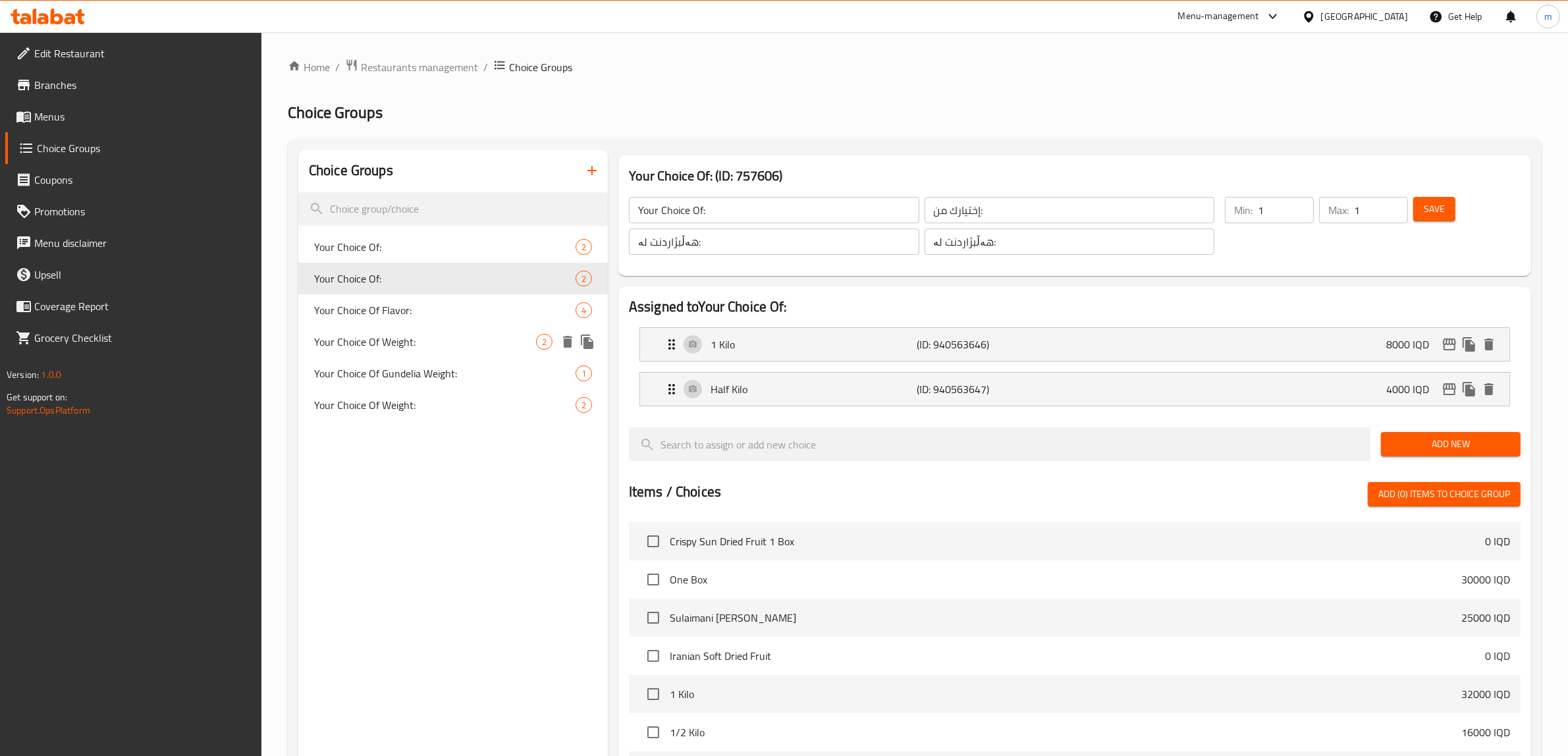
click at [409, 329] on div "Your Choice Of Weight: 2" at bounding box center [453, 341] width 310 height 32
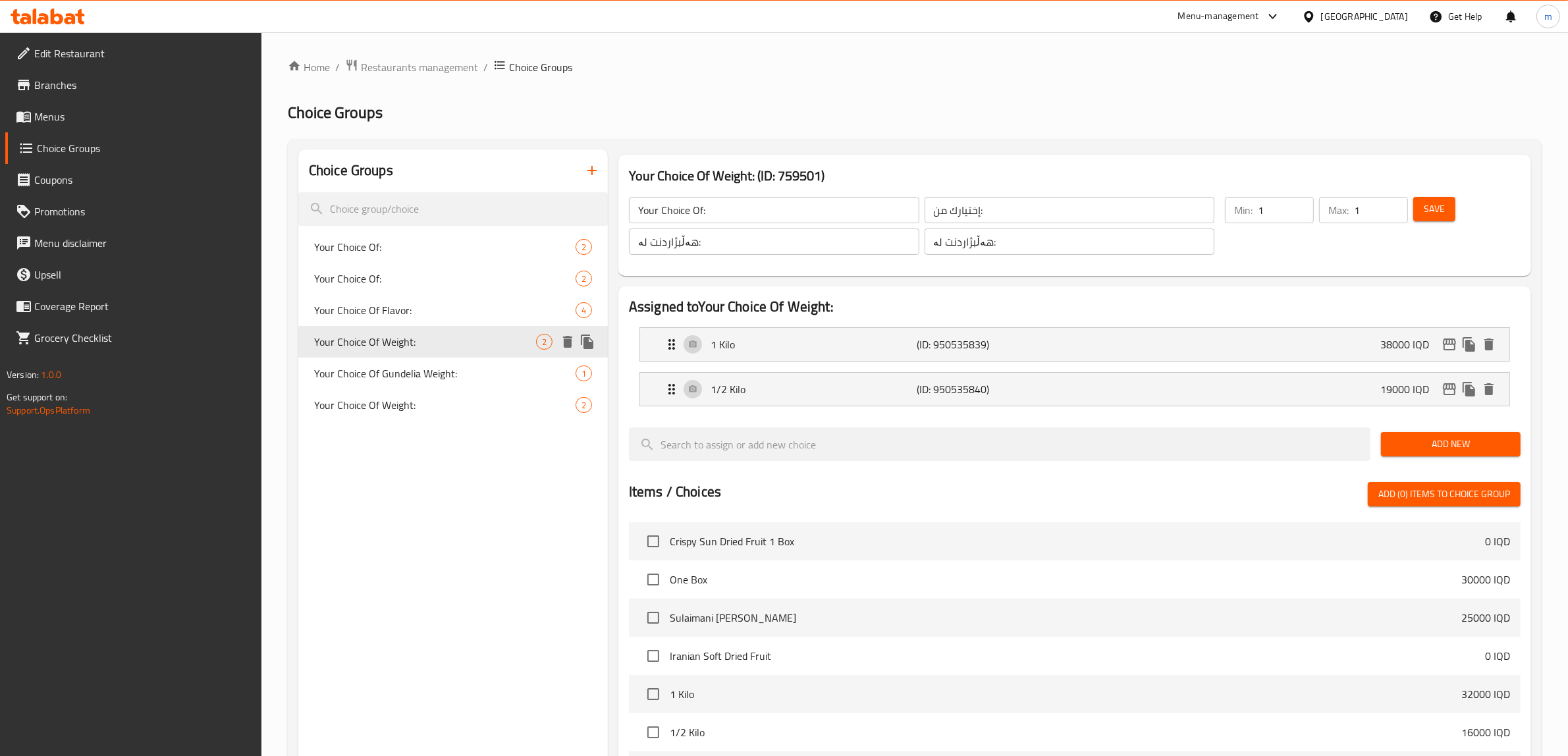
type input "Your Choice Of Weight:"
type input "إختيارك من الوزن:"
type input "هەڵبژاردنت لە کێش:"
click at [401, 310] on span "Your Choice Of Flavor:" at bounding box center [425, 310] width 222 height 16
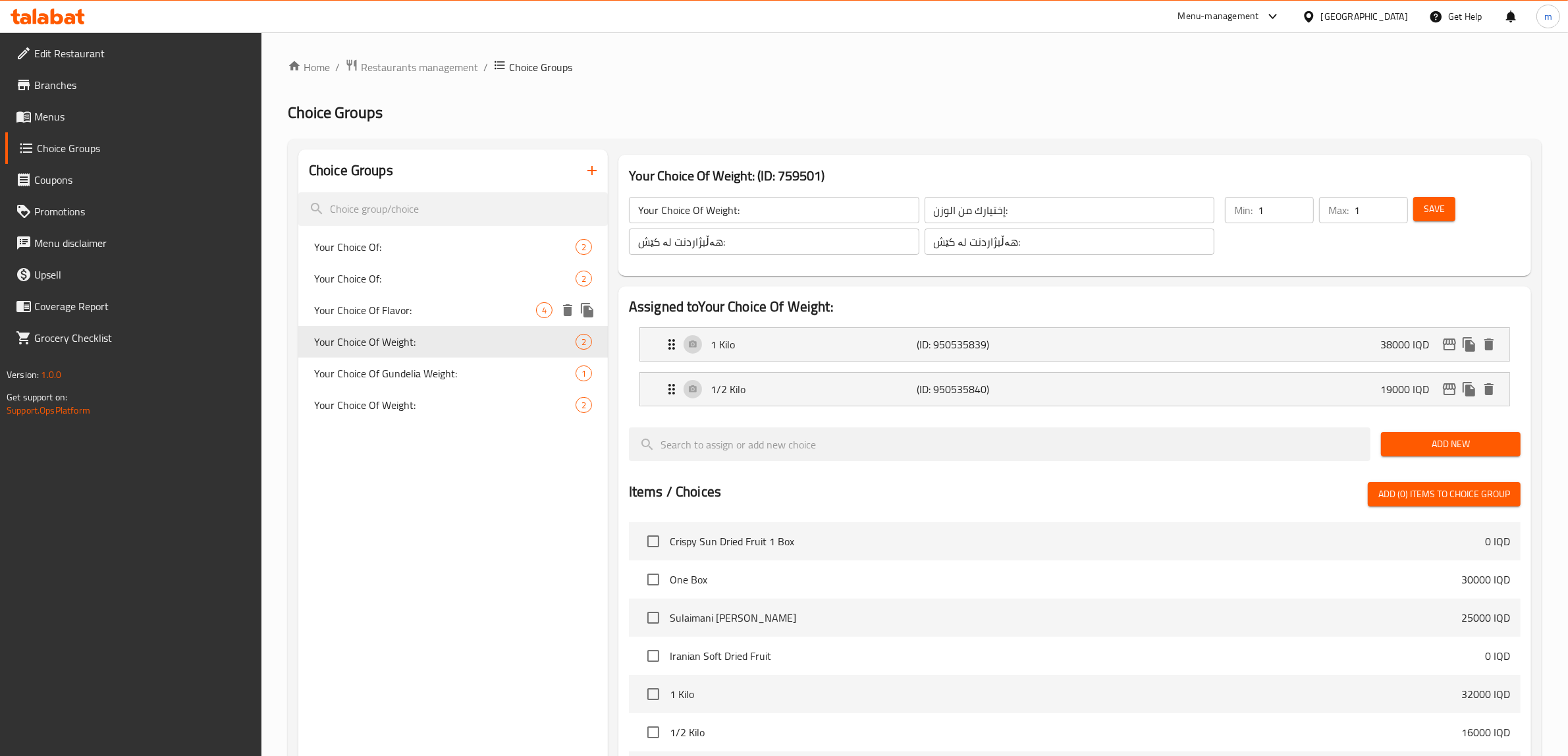
type input "Your Choice Of Flavor:"
type input "إختيارك من النكهة:"
type input "هەڵبژاردنت لە تام:"
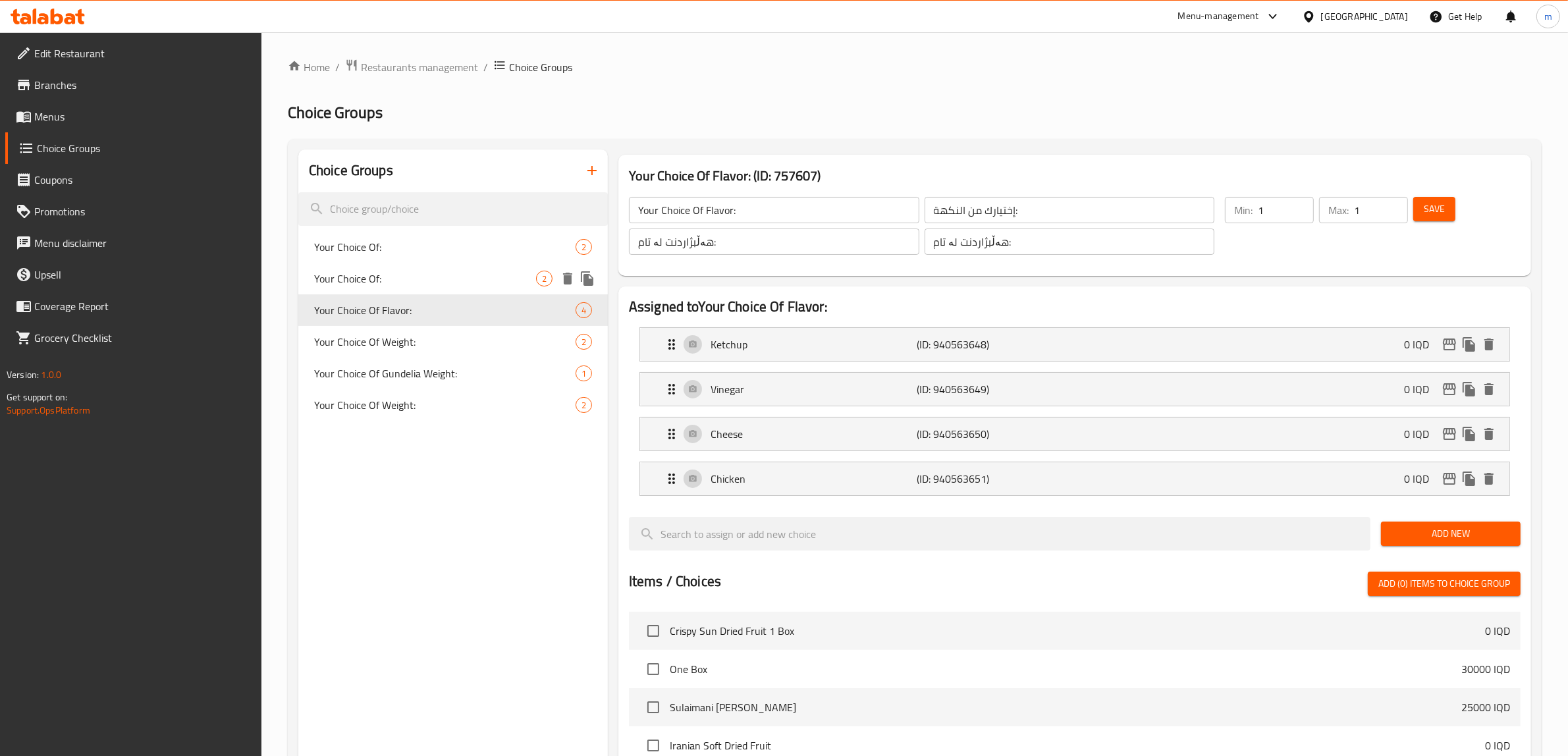
click at [409, 266] on div "Your Choice Of: 2" at bounding box center [453, 278] width 310 height 32
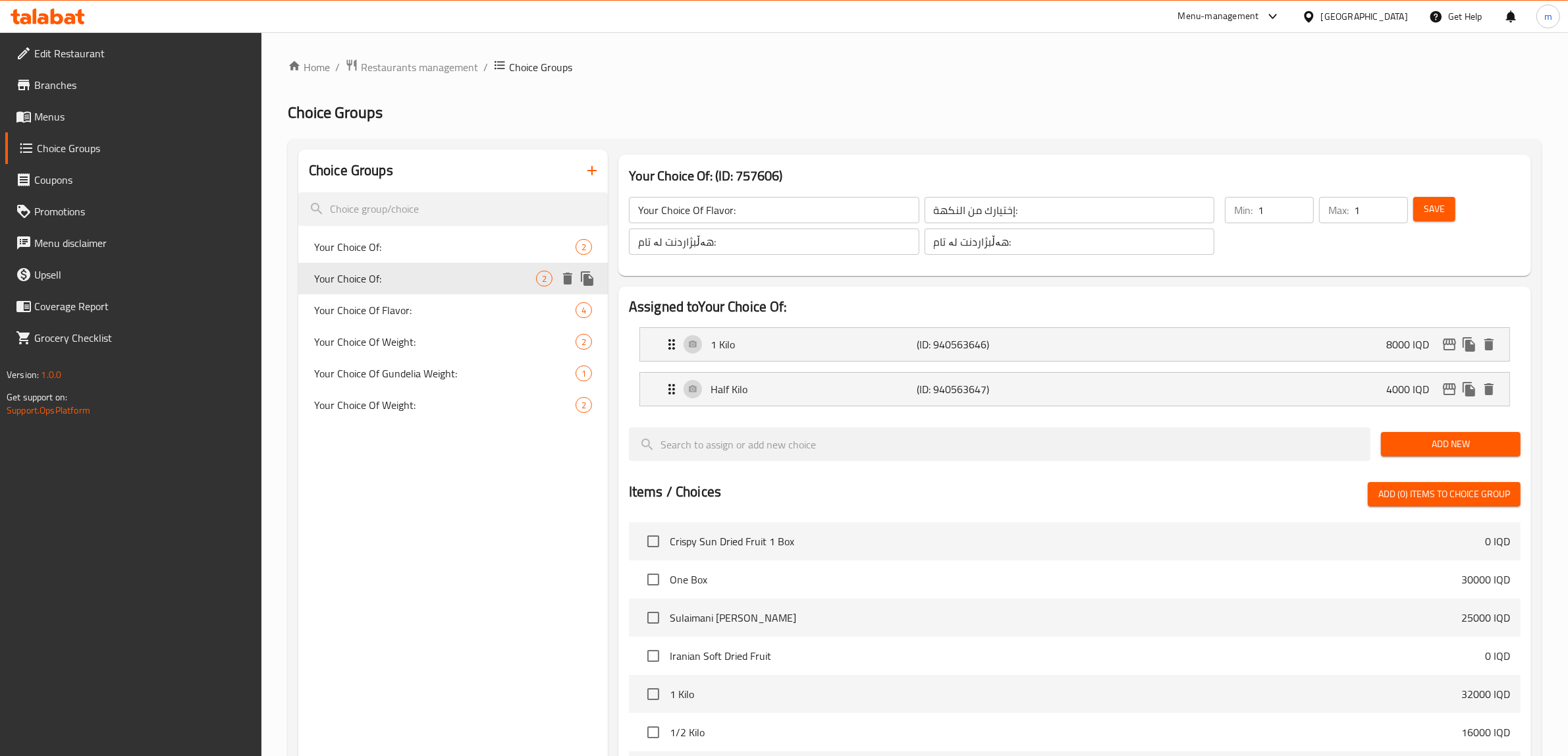
type input "Your Choice Of:"
type input "إختيارك من:"
type input "هەڵبژاردنت لە:"
click at [414, 252] on span "Your Choice Of:" at bounding box center [425, 248] width 222 height 16
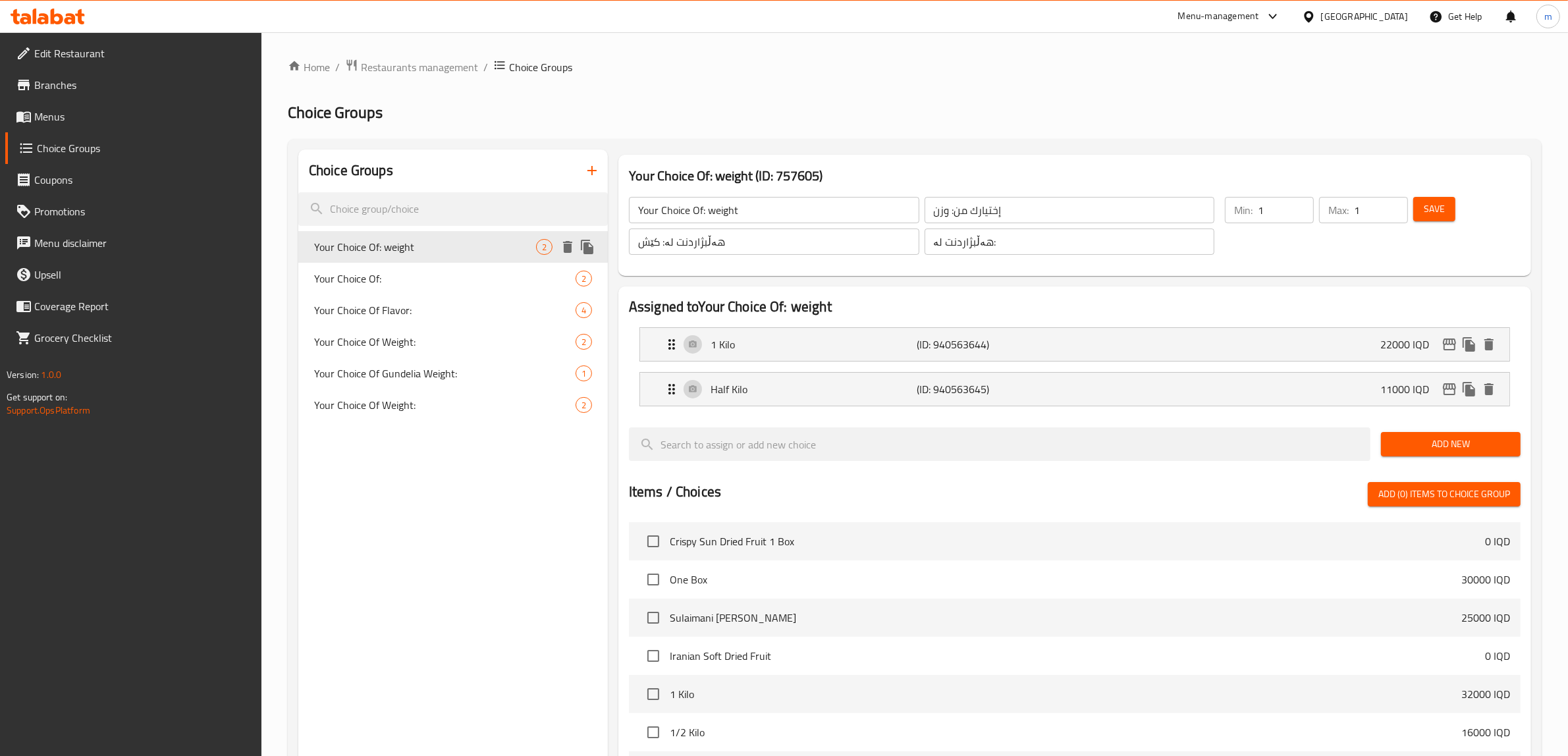
click at [443, 248] on span "Your Choice Of: weight" at bounding box center [425, 248] width 222 height 16
click at [791, 214] on input "Your Choice Of: weight" at bounding box center [774, 210] width 291 height 26
paste input "Weight:"
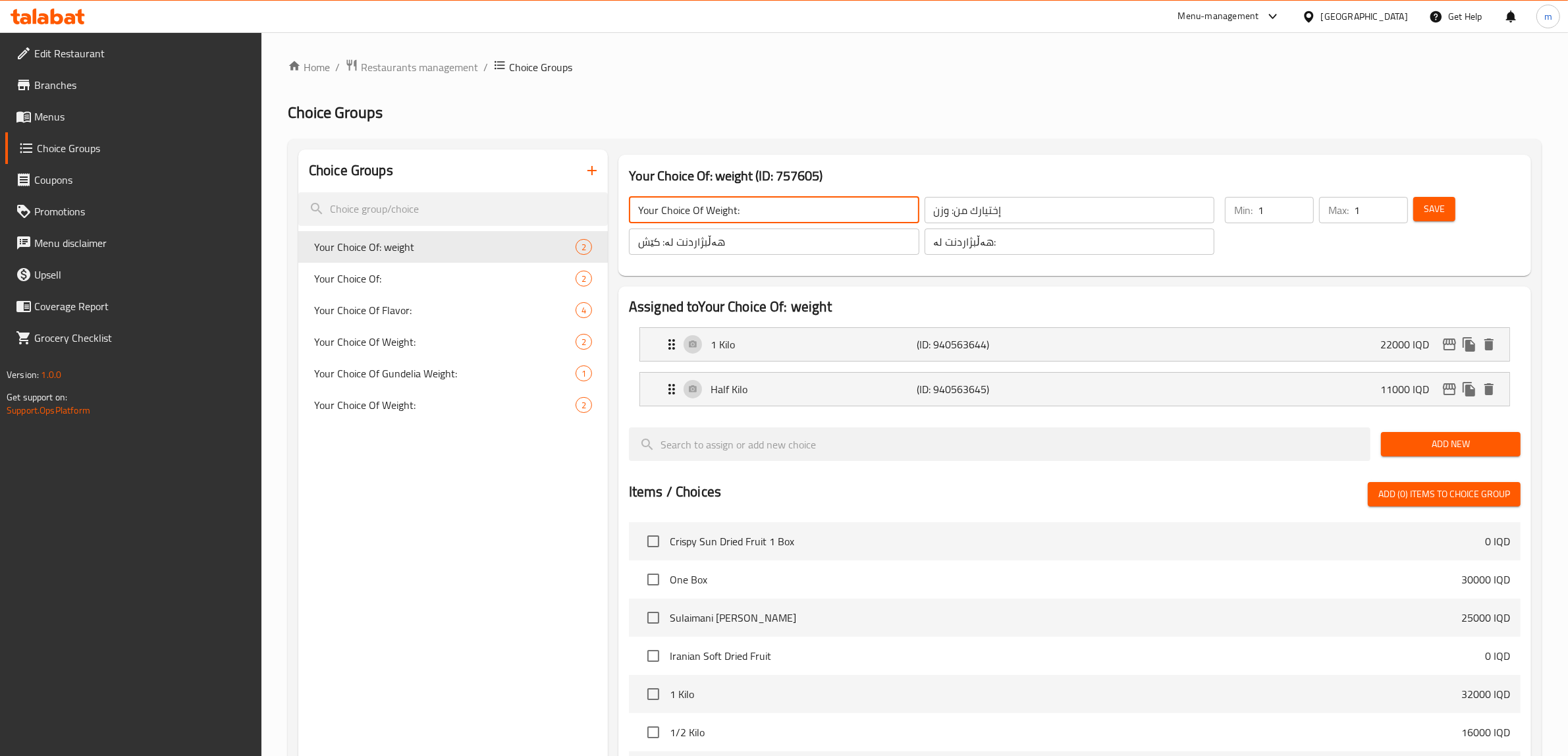
scroll to position [0, 4]
type input "Your Choice Of Weight:"
click at [970, 216] on input "إختيارك من: وزن" at bounding box center [1069, 210] width 291 height 26
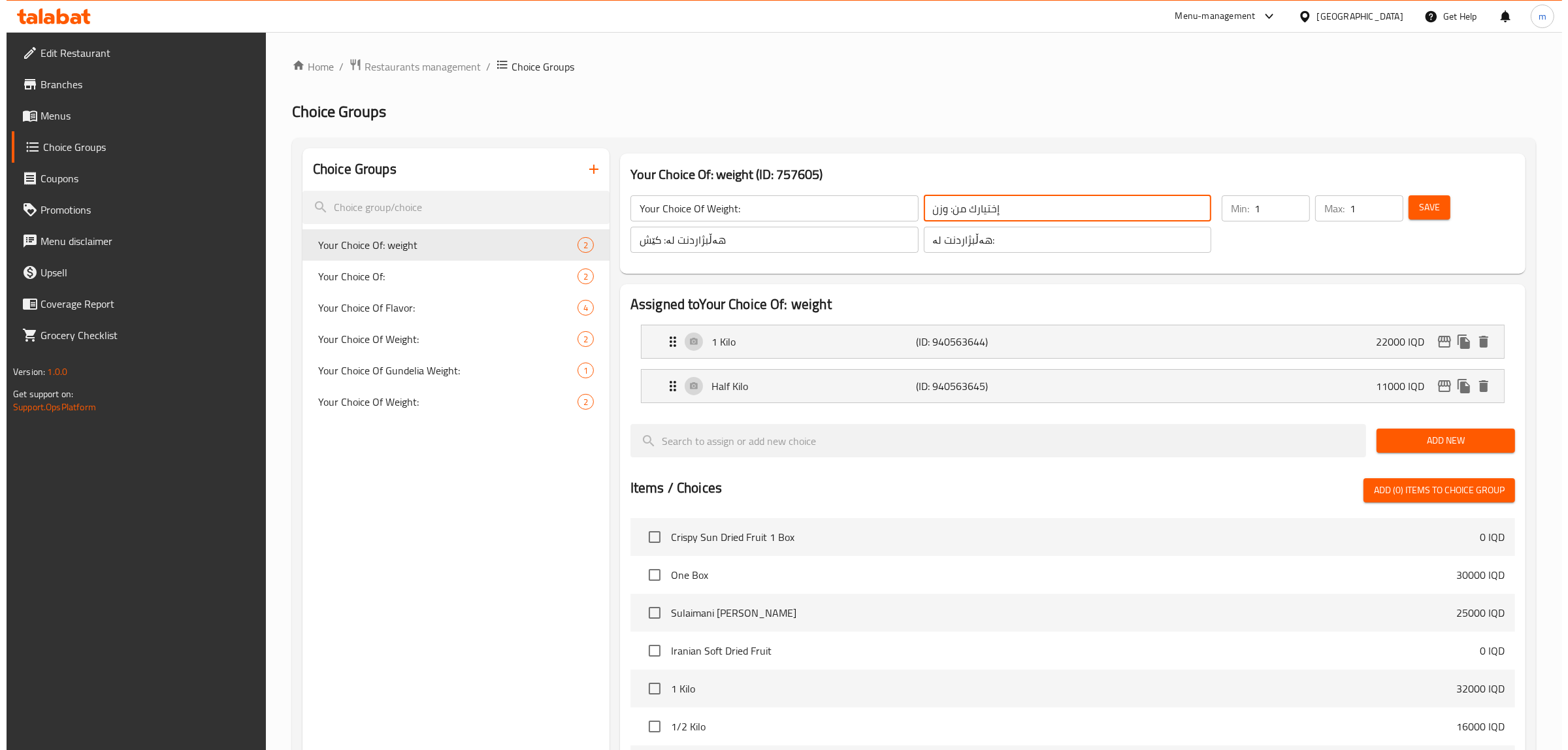
scroll to position [0, 0]
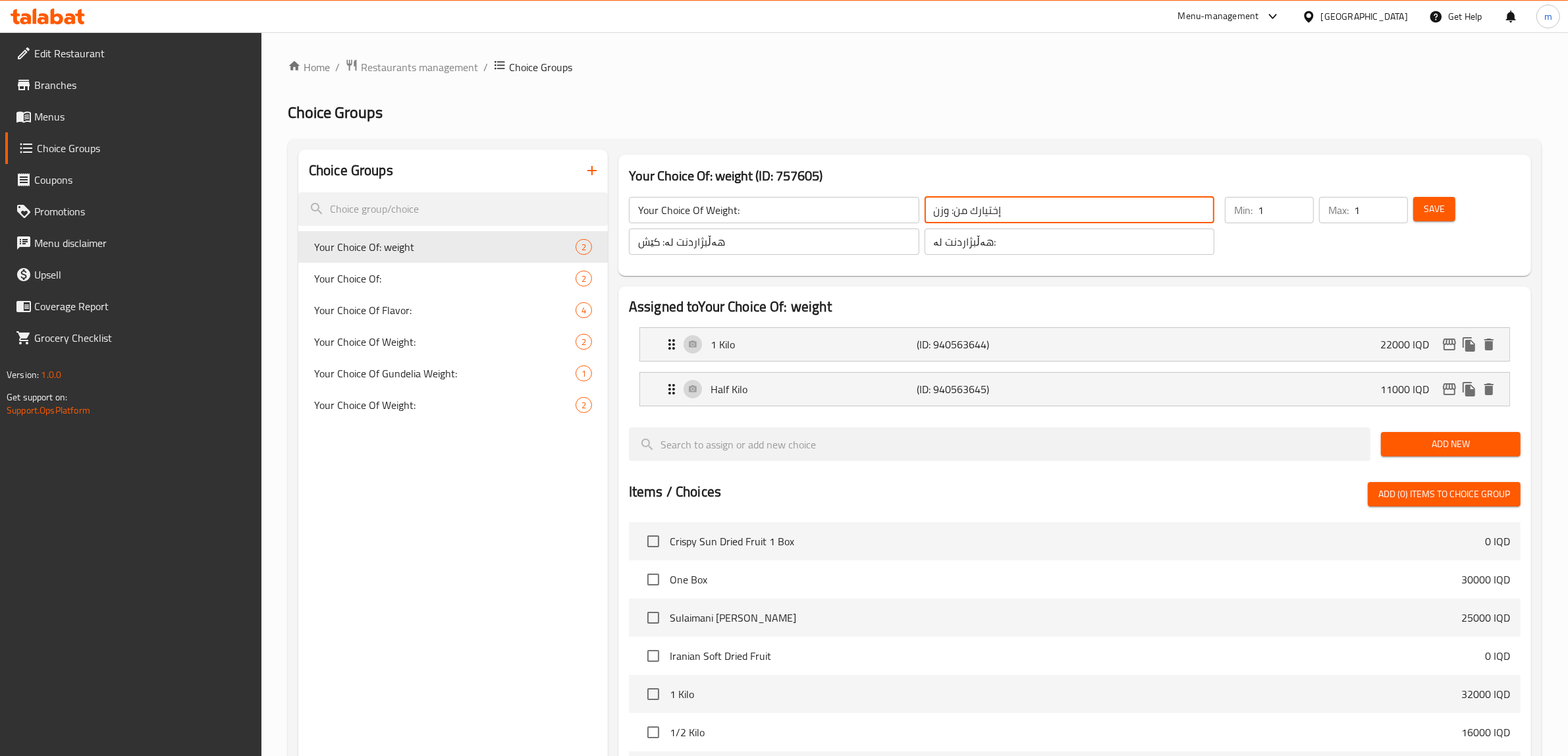
click at [970, 216] on input "إختيارك من: وزن" at bounding box center [1069, 210] width 291 height 26
paste input "الوزن:"
type input "إختيارك من الوزن:"
click at [779, 239] on input "هەڵبژاردنت لە: کێش" at bounding box center [774, 241] width 291 height 26
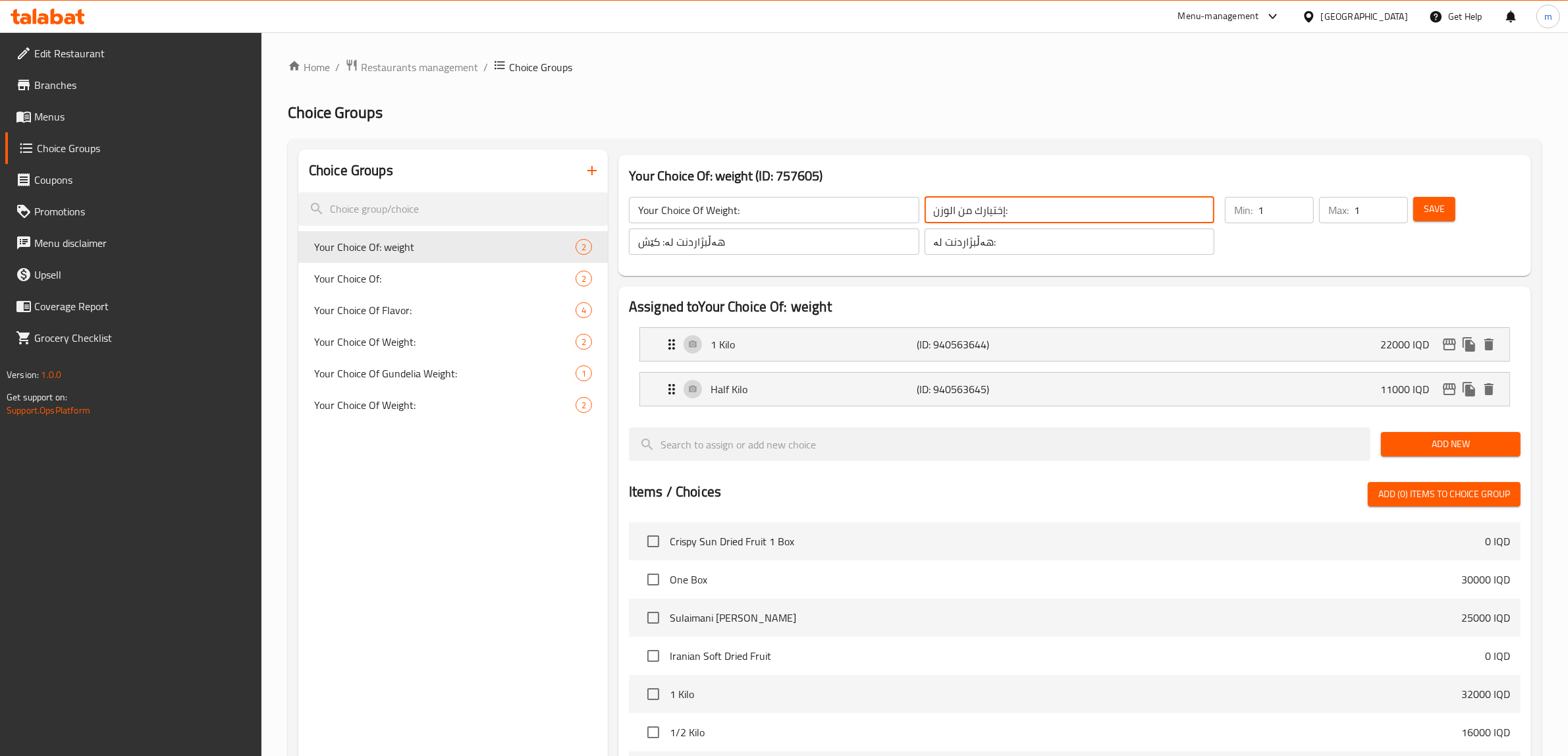
click at [779, 239] on input "هەڵبژاردنت لە: کێش" at bounding box center [774, 241] width 291 height 26
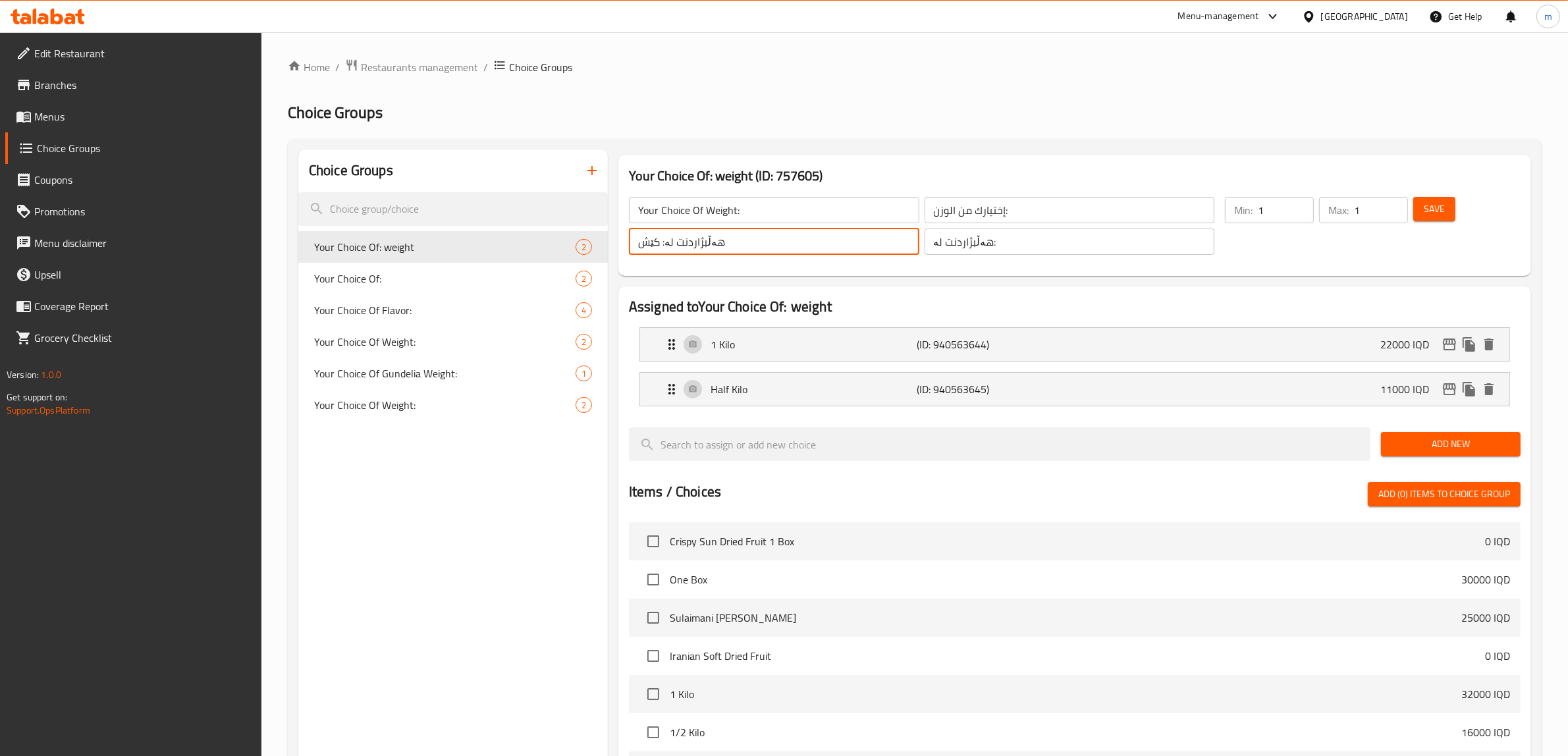
click at [779, 239] on input "هەڵبژاردنت لە: کێش" at bounding box center [774, 241] width 291 height 26
paste input "کێش:"
type input "هەڵبژاردنت لە کێش:"
click at [988, 232] on input "هەڵبژاردنت لە:" at bounding box center [1069, 241] width 291 height 26
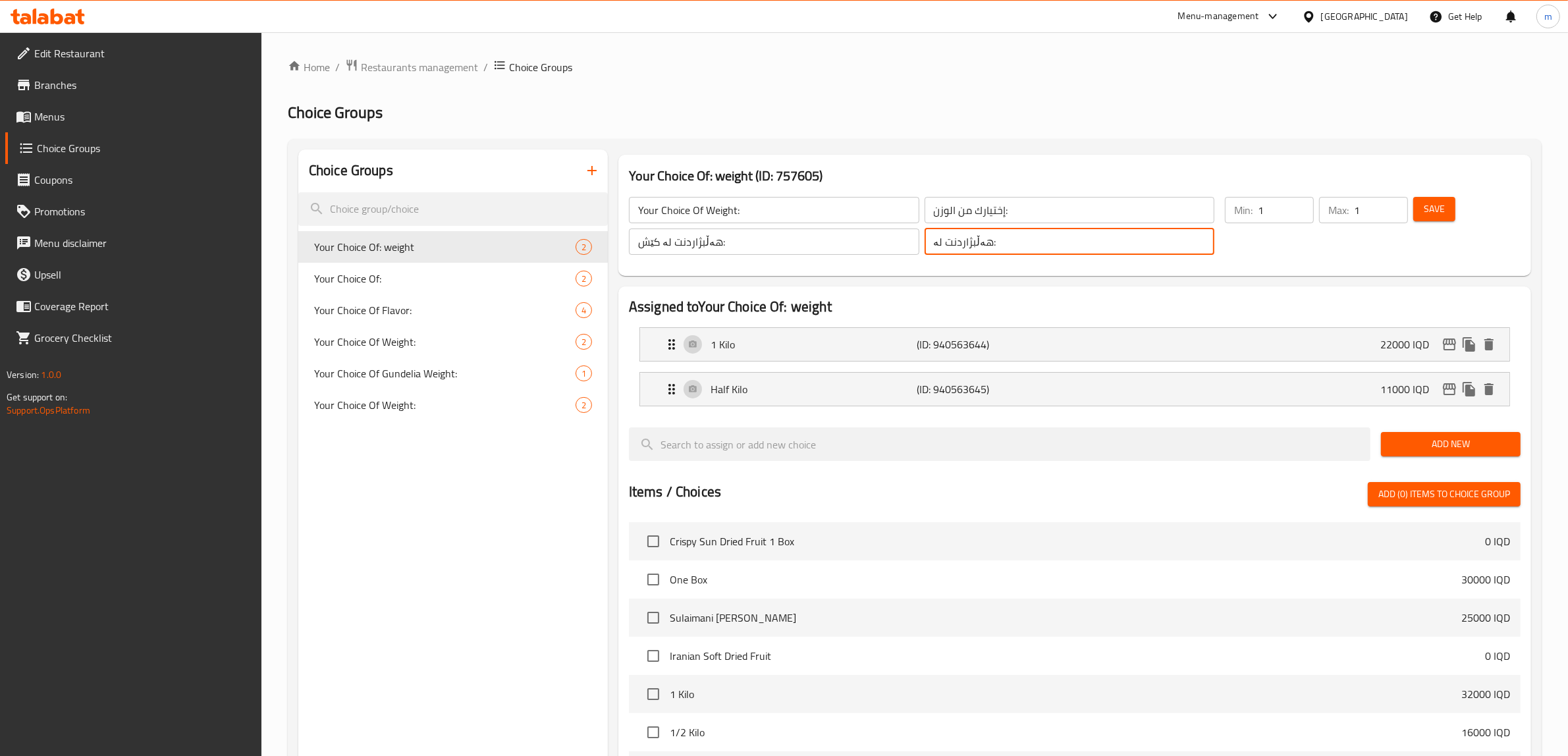
click at [988, 232] on input "هەڵبژاردنت لە:" at bounding box center [1069, 241] width 291 height 26
paste input "کێش"
type input "هەڵبژاردنت لە کێش:"
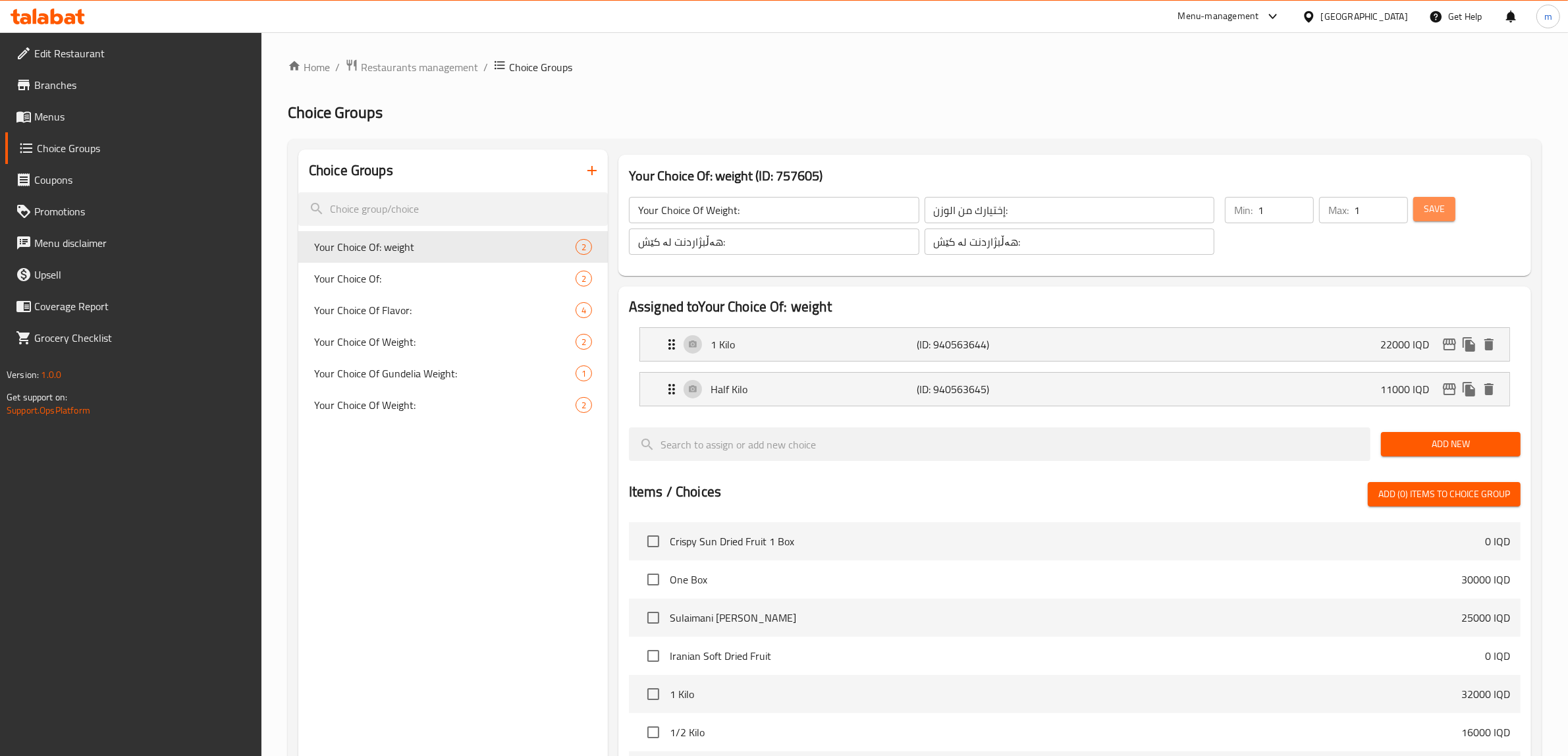
click at [1435, 211] on span "Save" at bounding box center [1434, 209] width 21 height 16
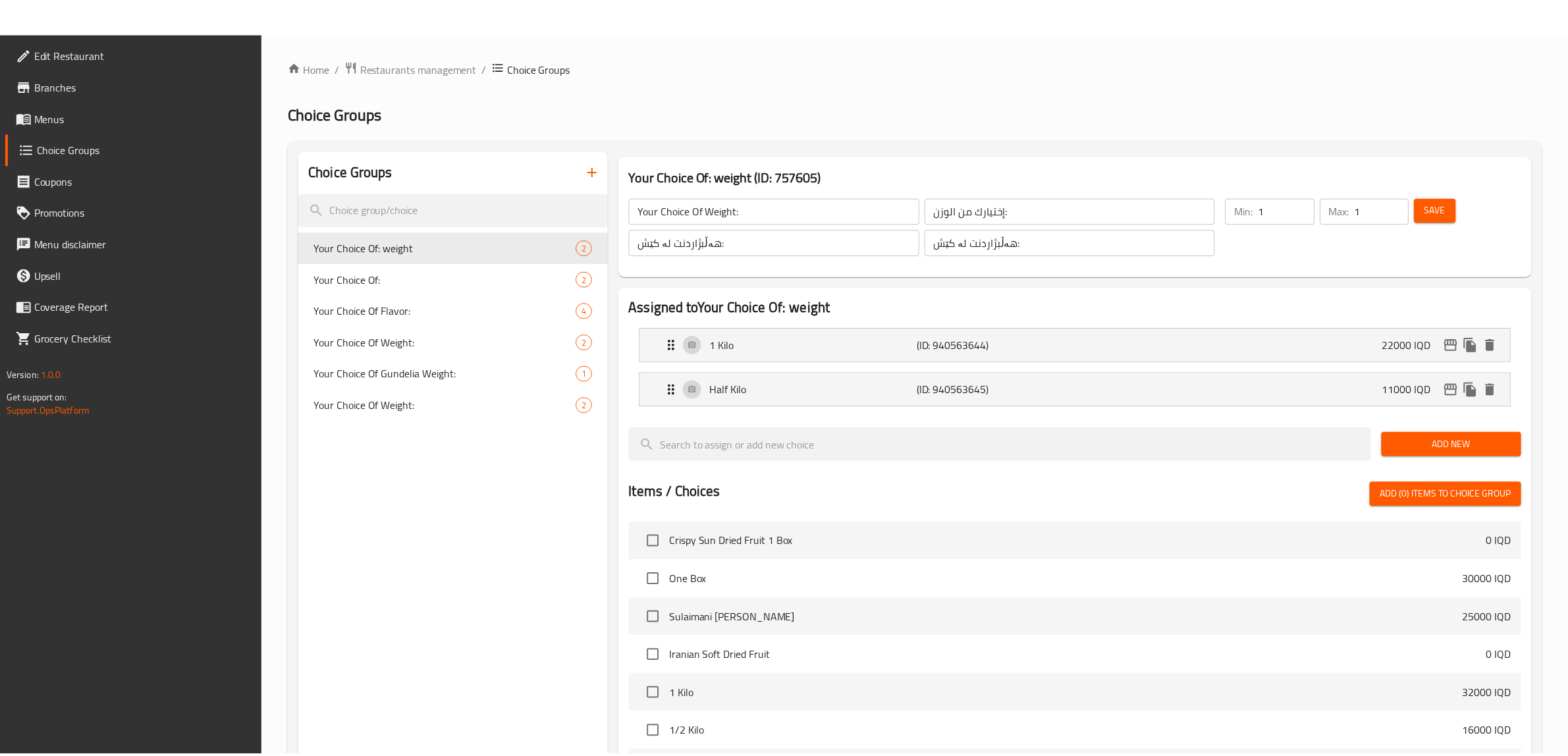
scroll to position [360, 0]
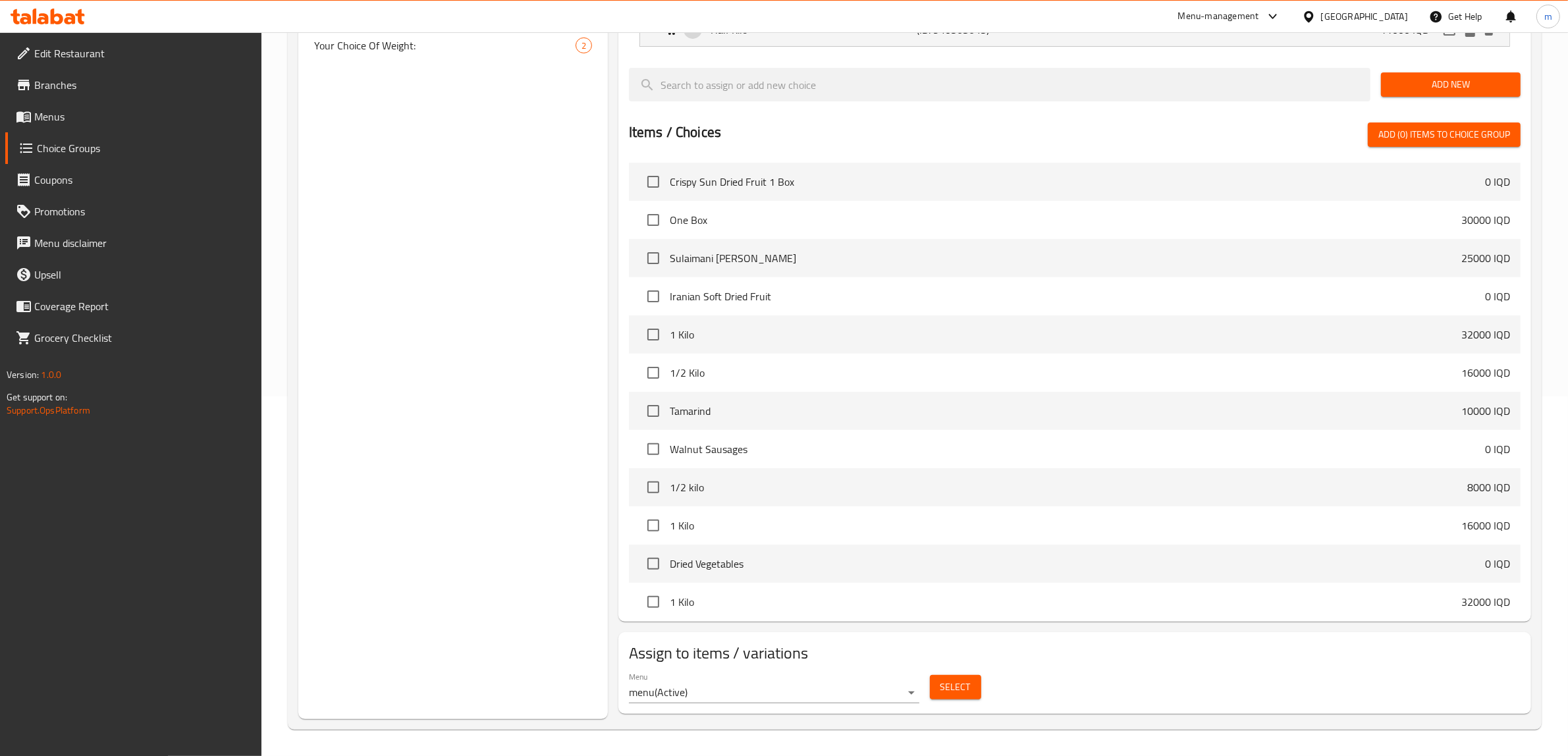
click at [102, 85] on span "Branches" at bounding box center [142, 86] width 217 height 16
